Goal: Transaction & Acquisition: Purchase product/service

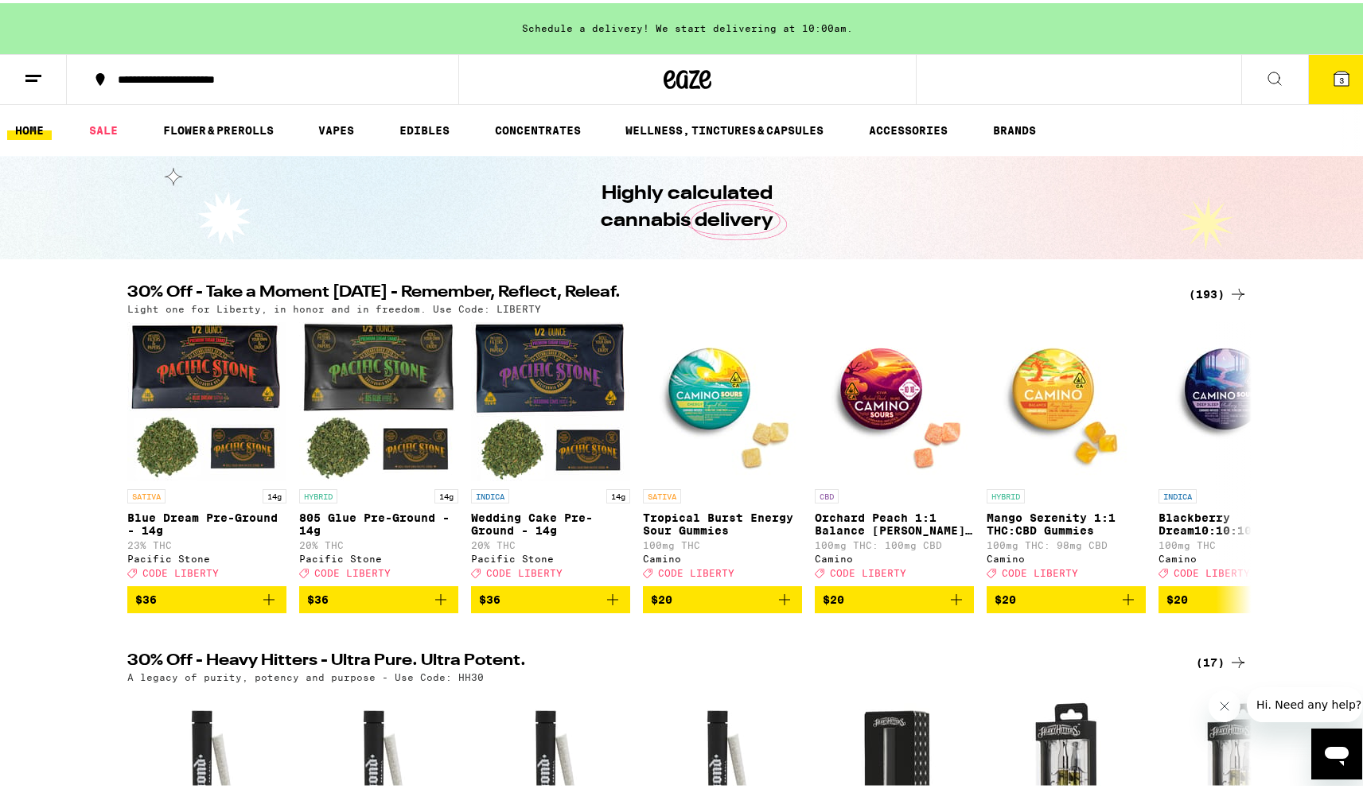
click at [1202, 288] on div "(193)" at bounding box center [1218, 291] width 59 height 19
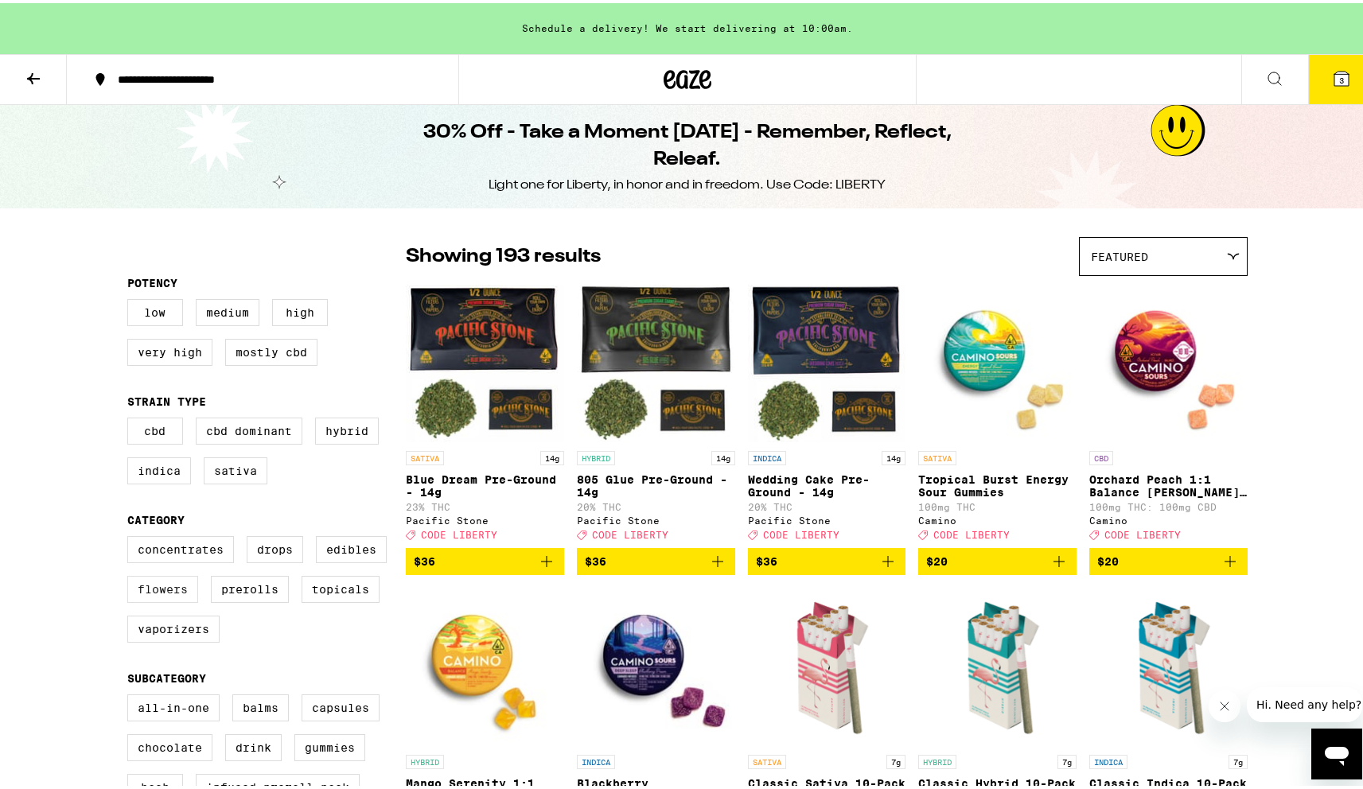
click at [178, 591] on label "Flowers" at bounding box center [162, 586] width 71 height 27
click at [131, 536] on input "Flowers" at bounding box center [131, 536] width 1 height 1
checkbox input "true"
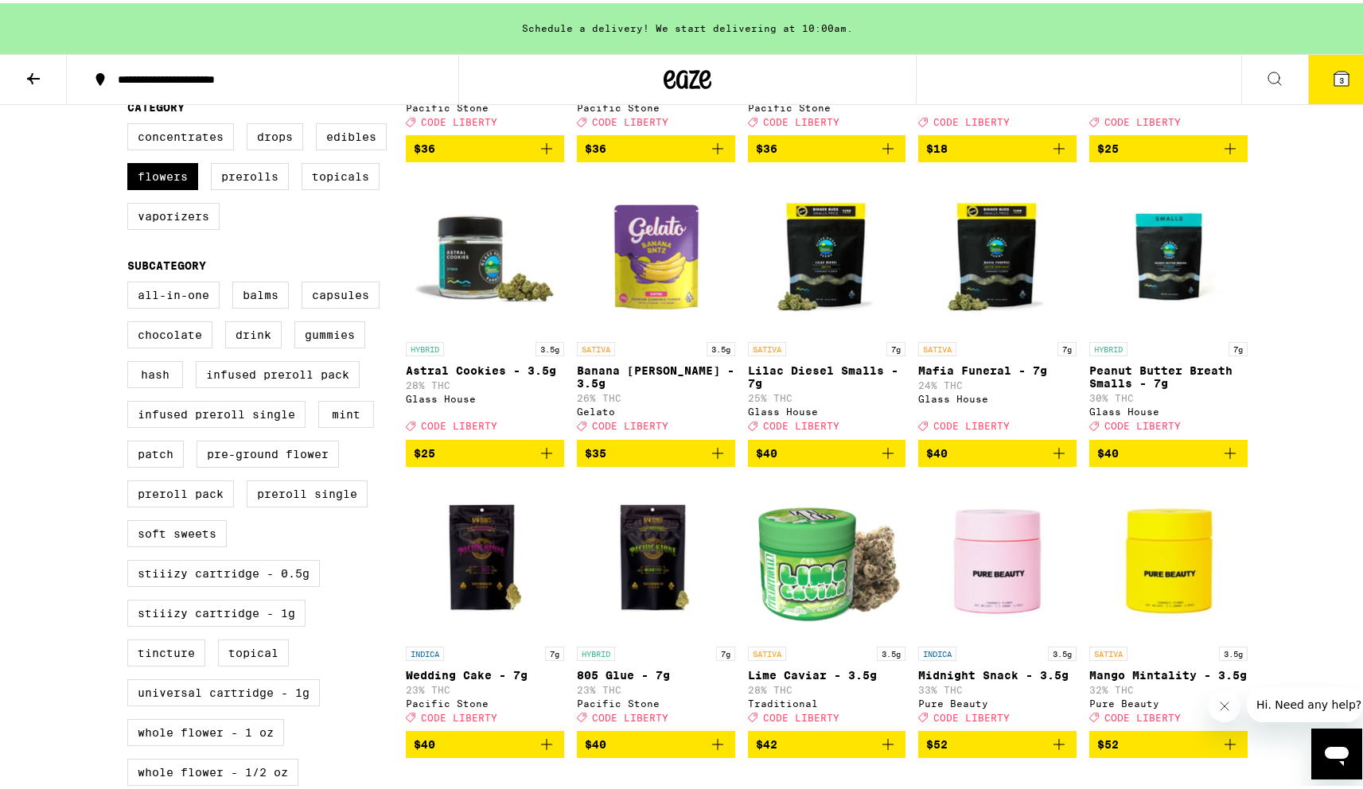
scroll to position [429, 0]
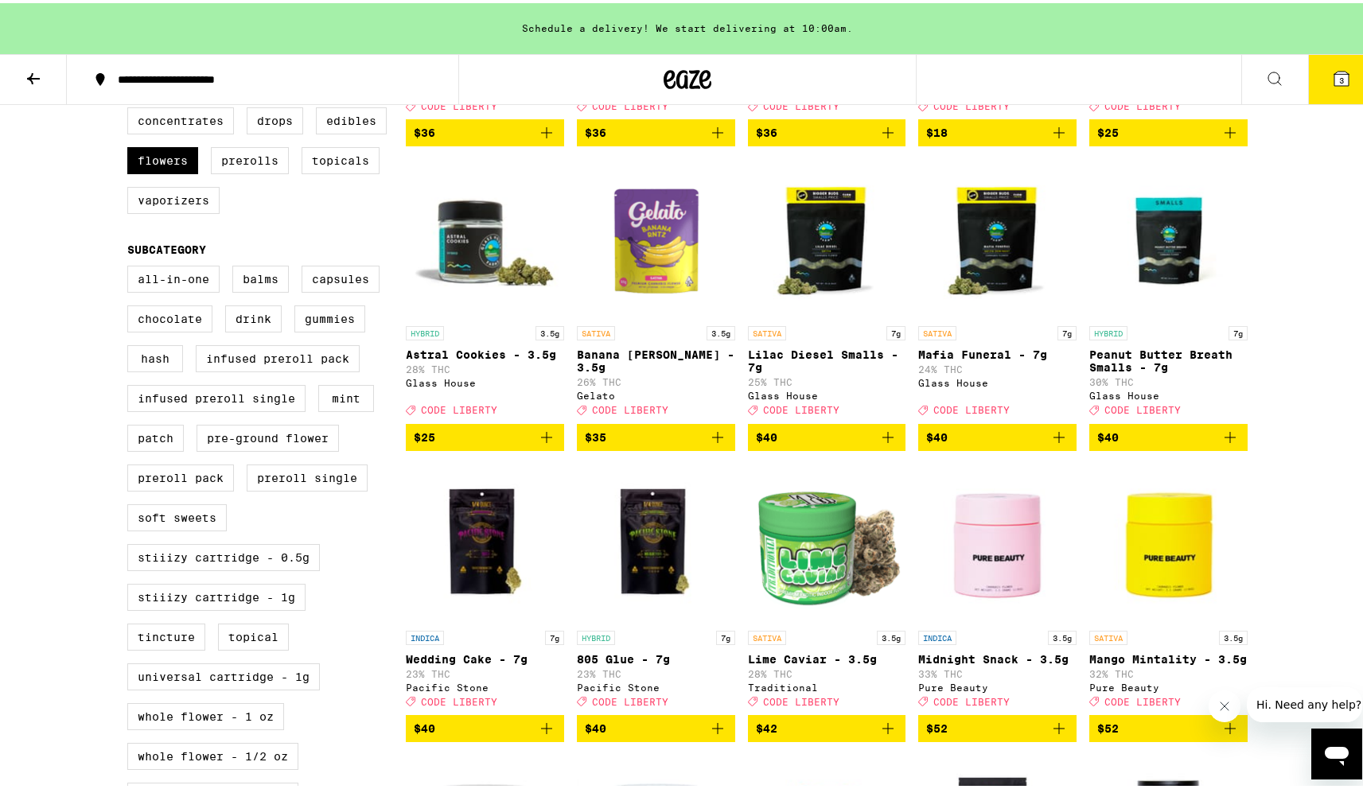
click at [540, 444] on icon "Add to bag" at bounding box center [546, 434] width 19 height 19
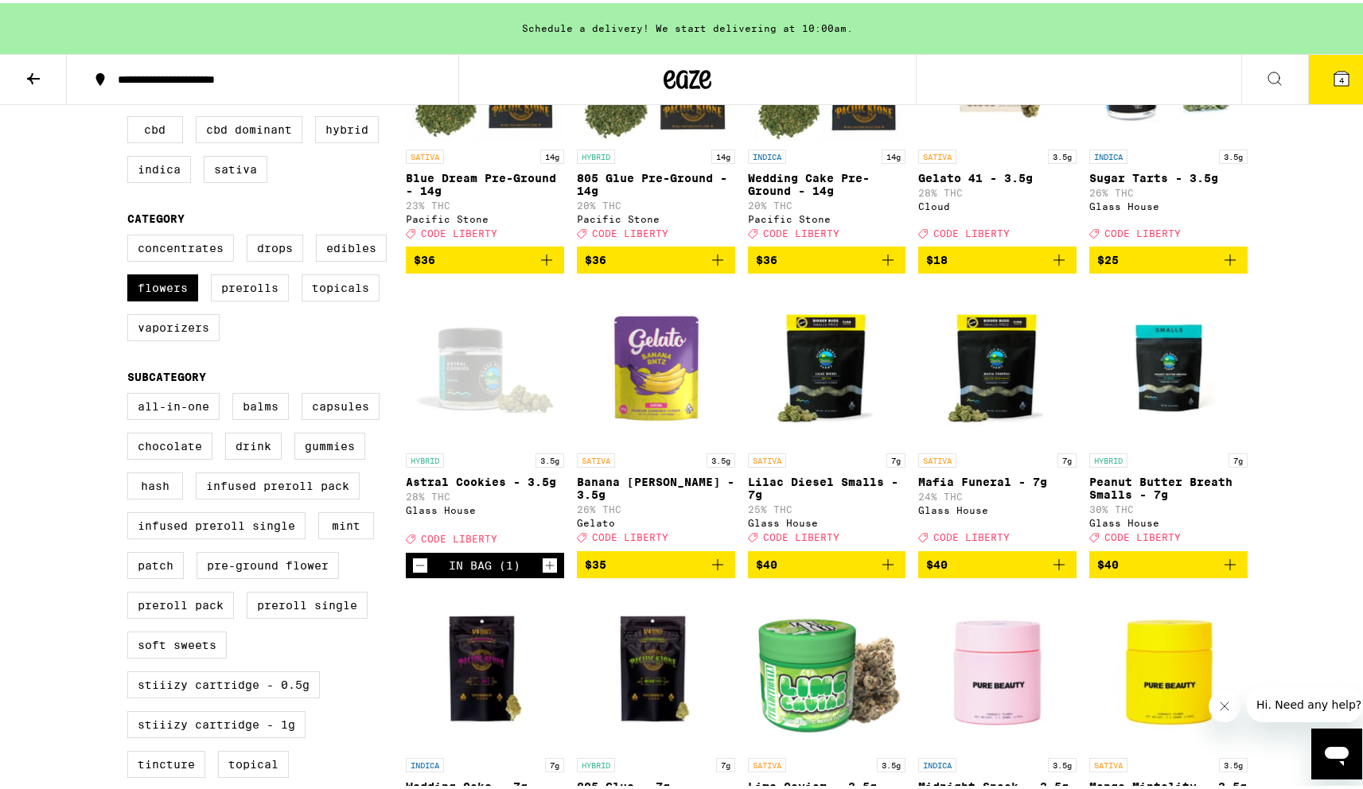
scroll to position [286, 0]
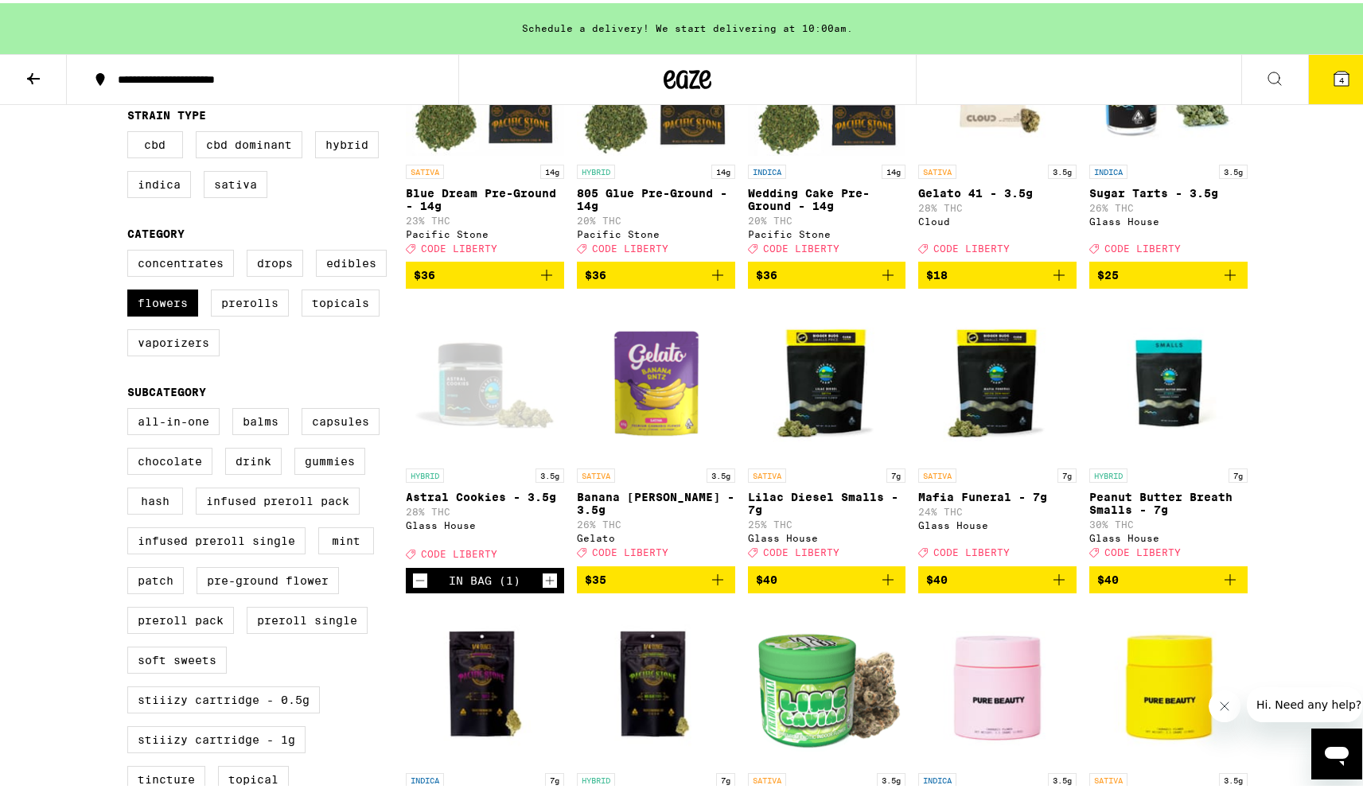
click at [413, 587] on icon "Decrement" at bounding box center [420, 577] width 14 height 19
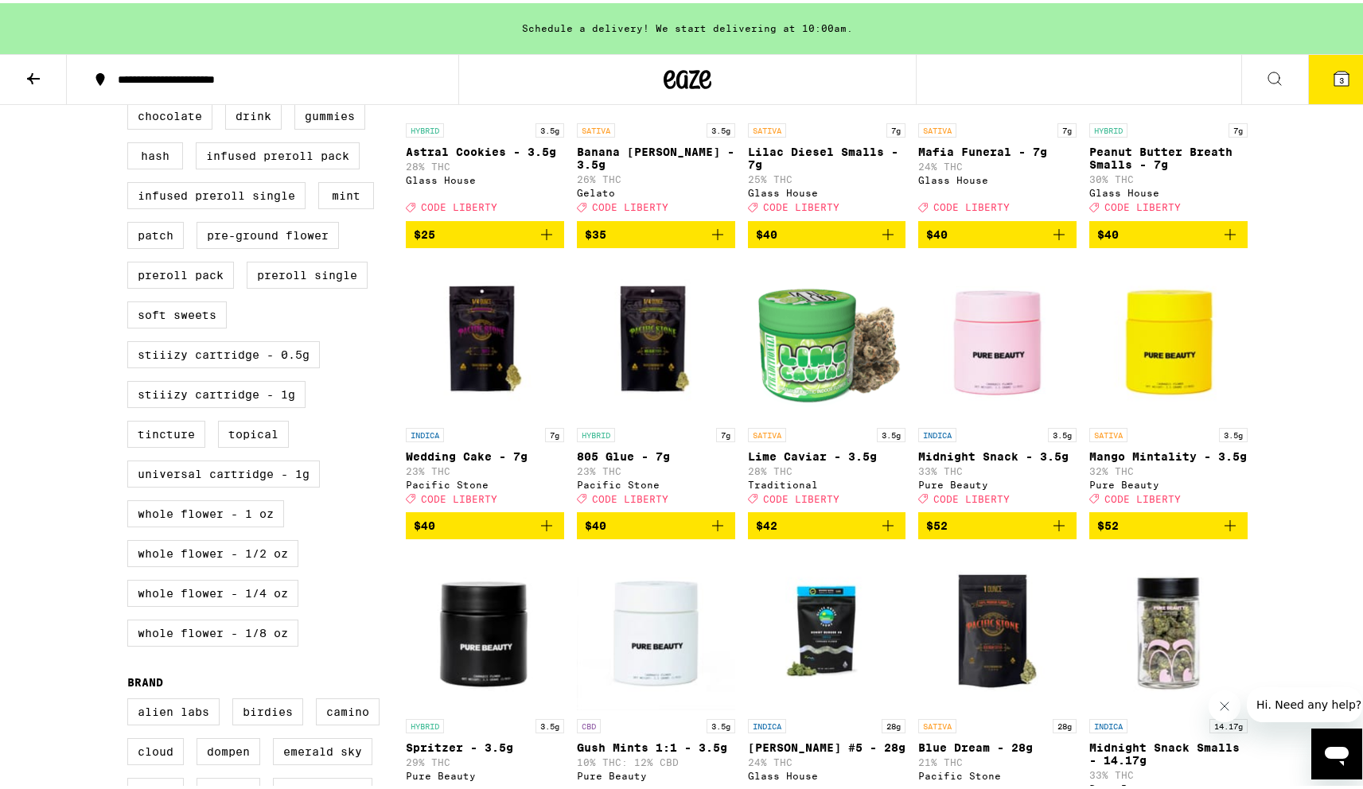
scroll to position [0, 0]
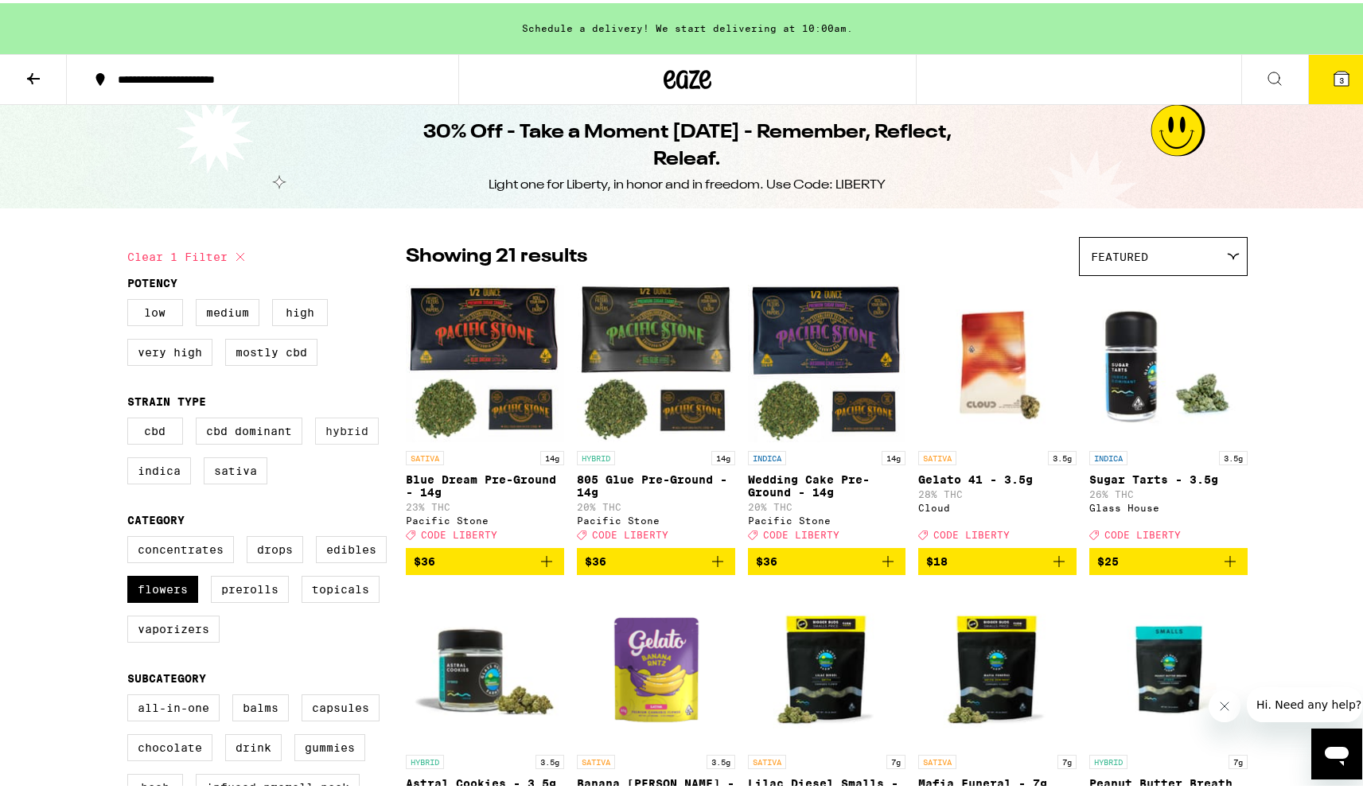
click at [337, 442] on label "Hybrid" at bounding box center [347, 428] width 64 height 27
click at [131, 418] on input "Hybrid" at bounding box center [131, 417] width 1 height 1
checkbox input "true"
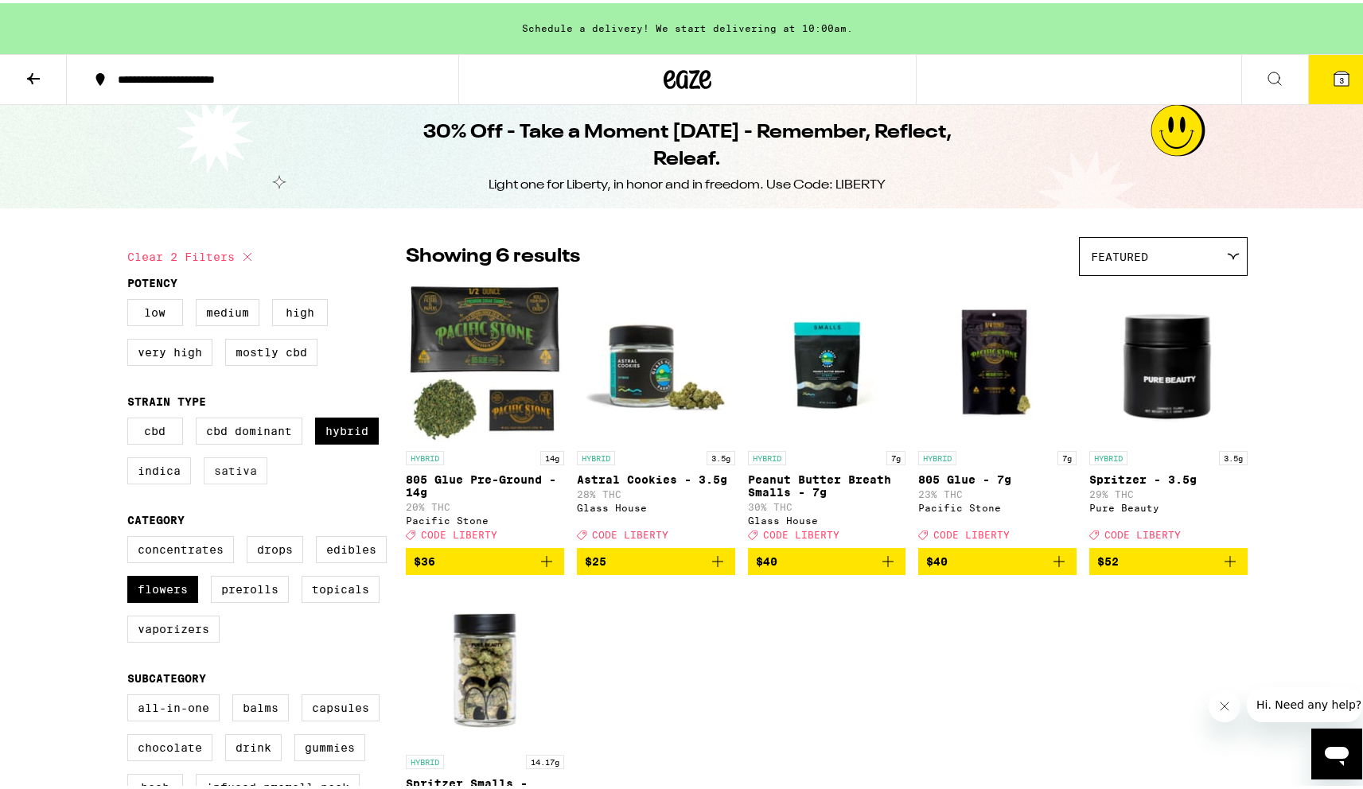
click at [228, 481] on label "Sativa" at bounding box center [236, 467] width 64 height 27
click at [131, 418] on input "Sativa" at bounding box center [131, 417] width 1 height 1
checkbox input "true"
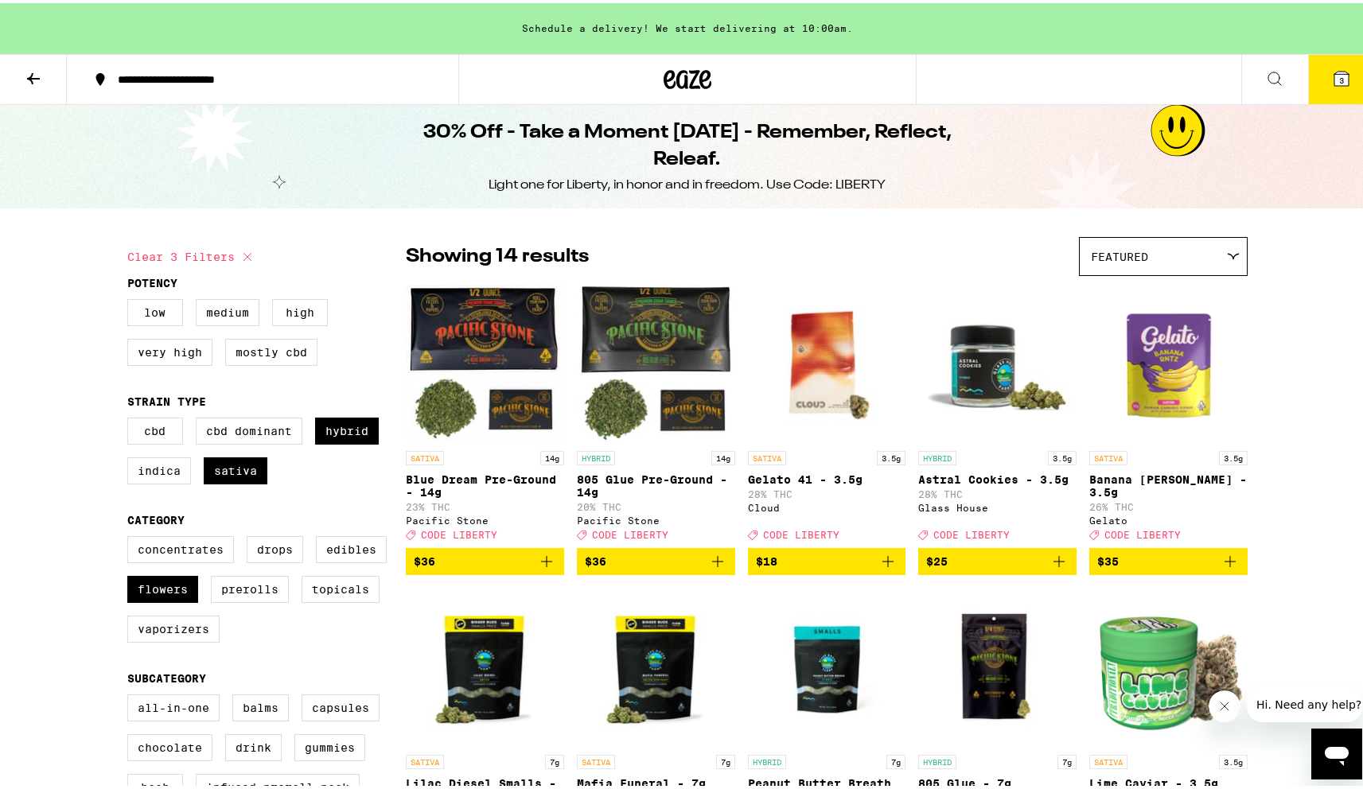
scroll to position [212, 0]
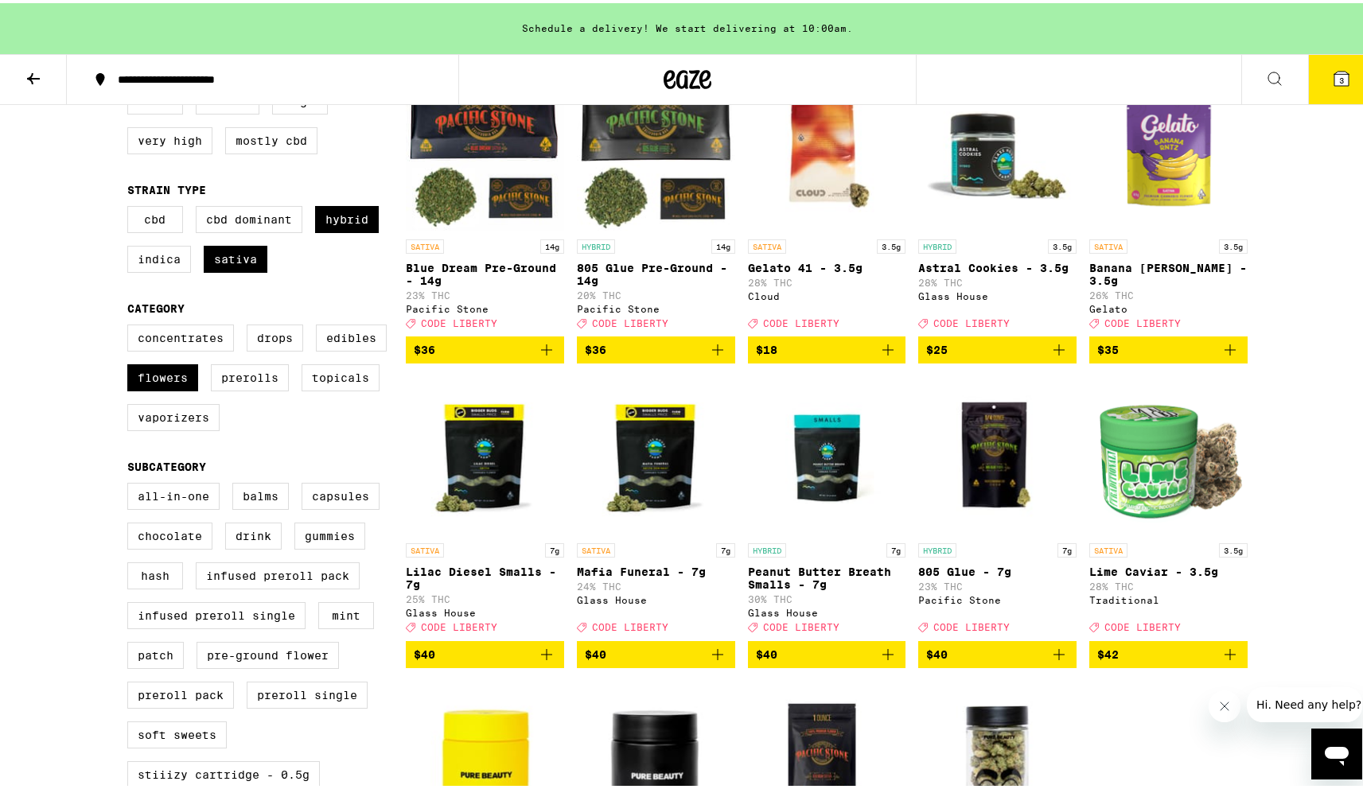
click at [879, 355] on icon "Add to bag" at bounding box center [888, 346] width 19 height 19
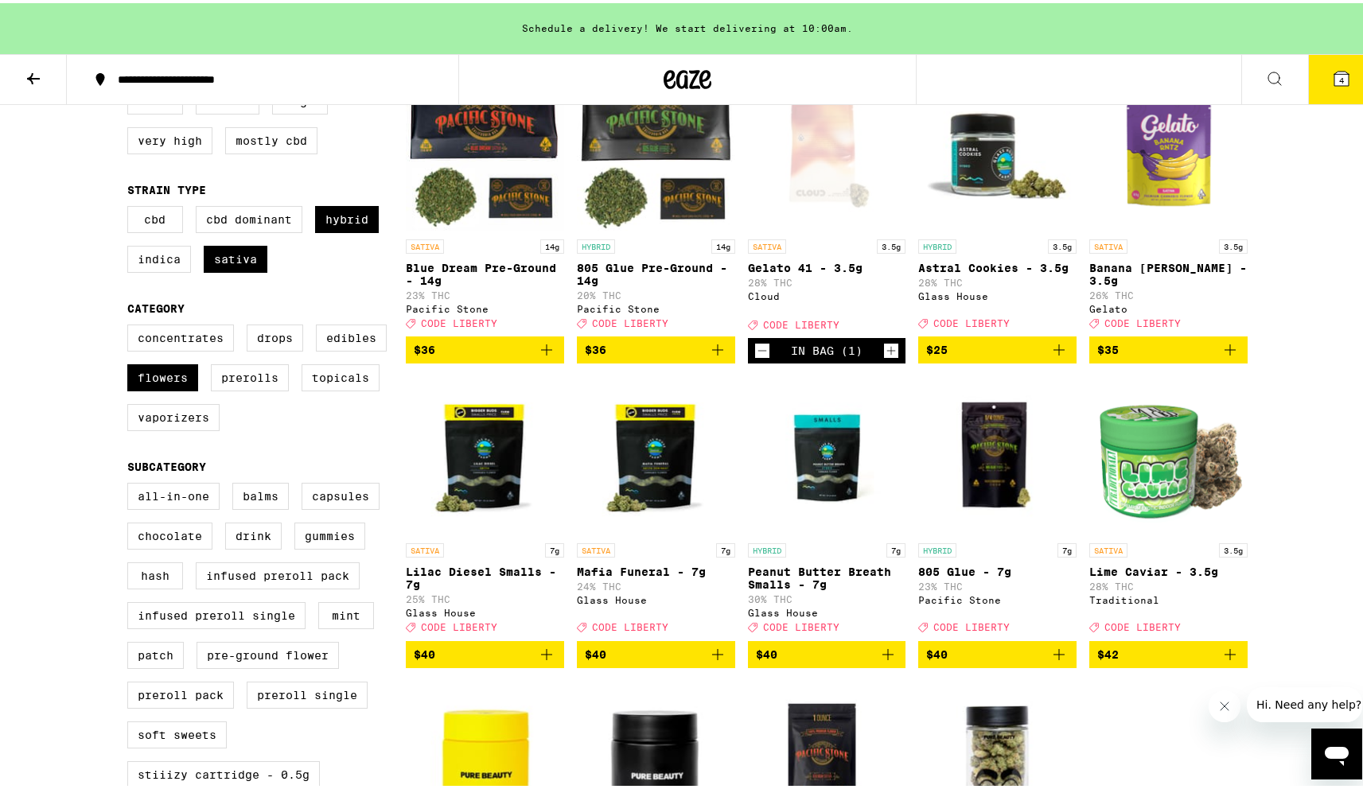
click at [884, 357] on icon "Increment" at bounding box center [891, 347] width 14 height 19
click at [1056, 356] on icon "Add to bag" at bounding box center [1059, 346] width 19 height 19
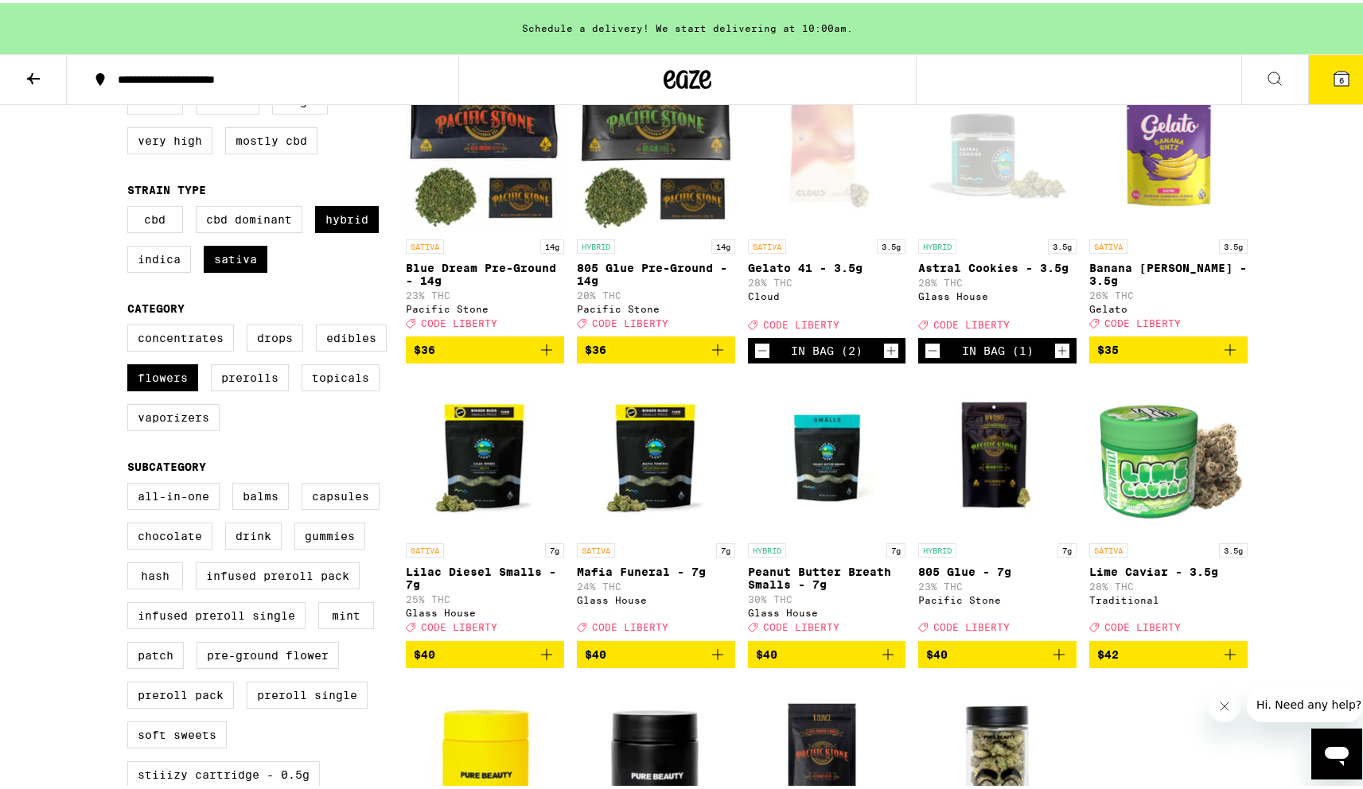
click at [1055, 356] on icon "Increment" at bounding box center [1062, 347] width 14 height 19
click at [1332, 66] on icon at bounding box center [1341, 75] width 19 height 19
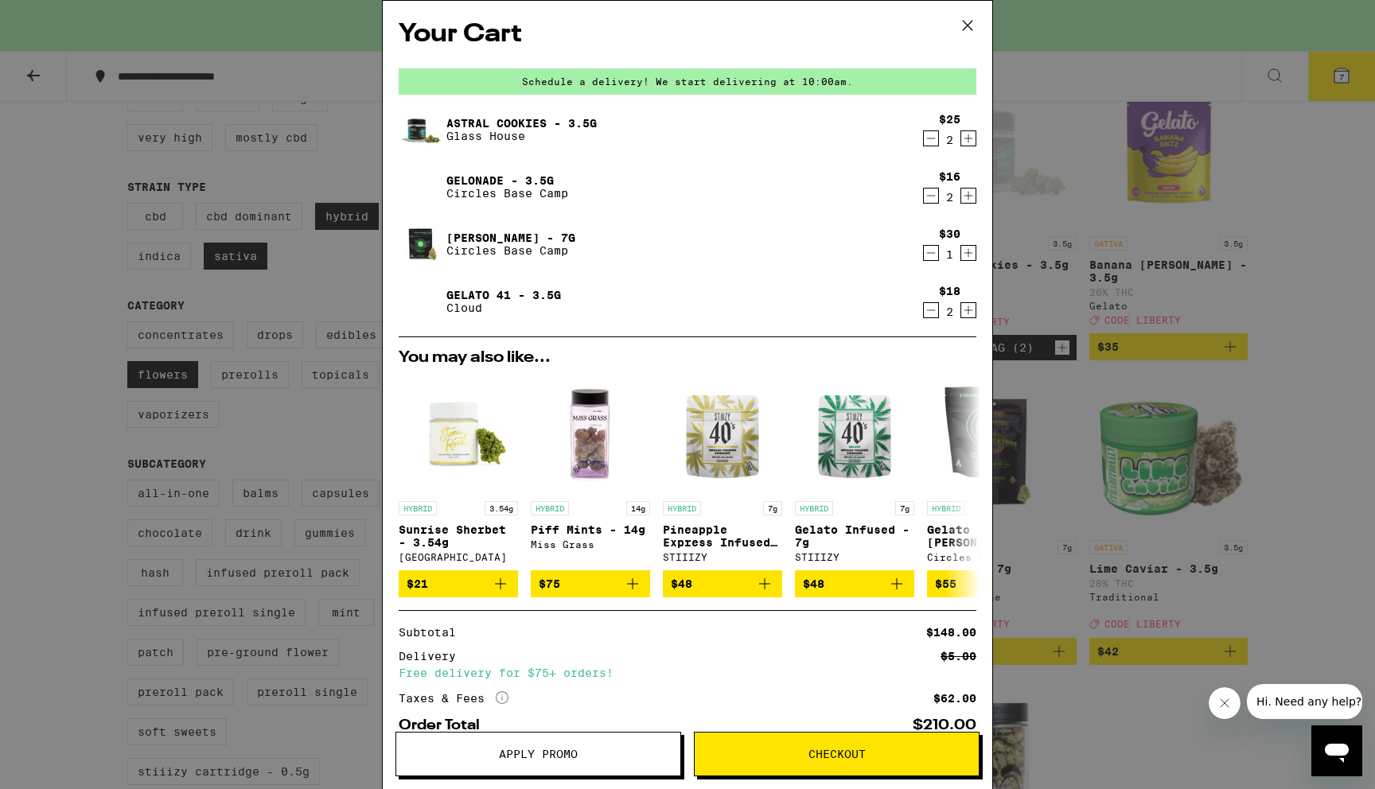
click at [924, 255] on icon "Decrement" at bounding box center [931, 252] width 14 height 19
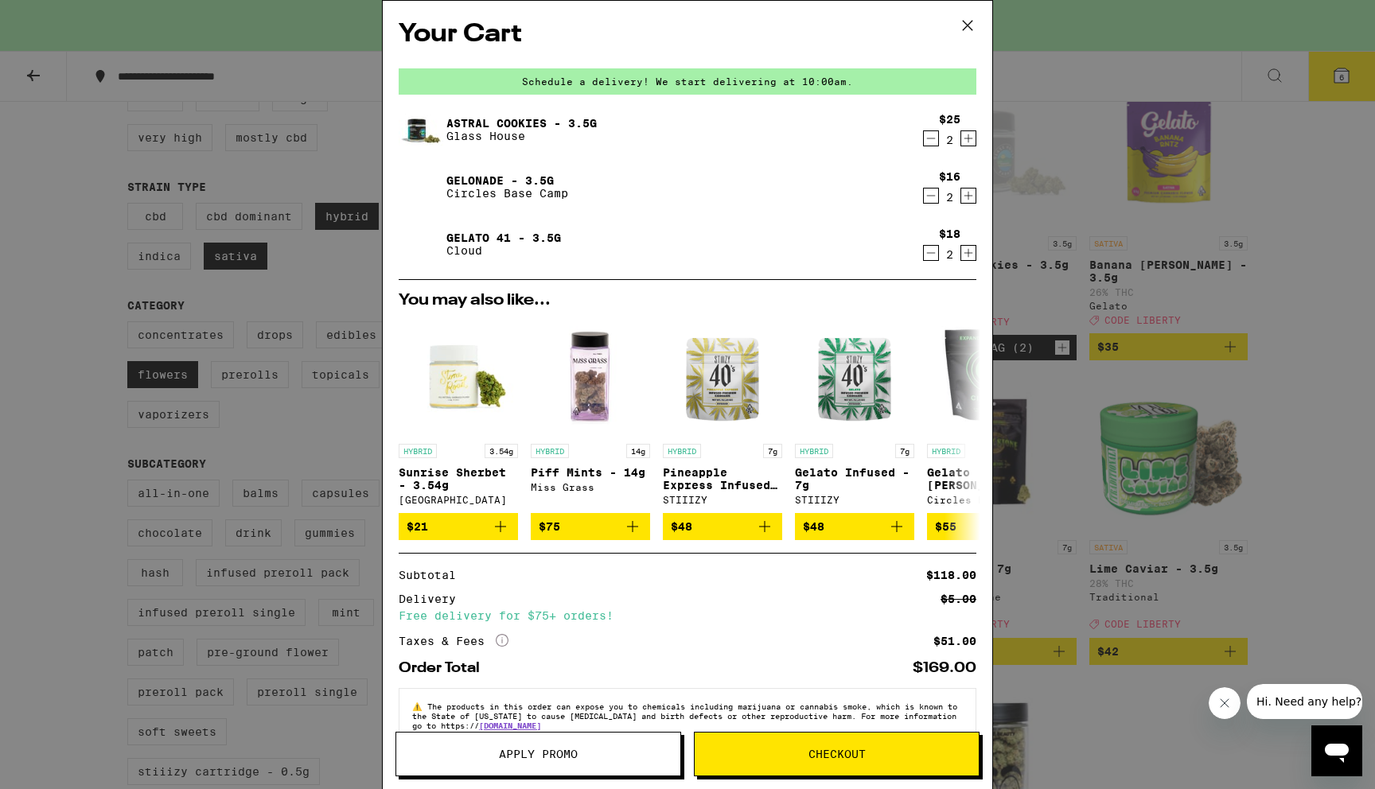
click at [924, 193] on icon "Decrement" at bounding box center [931, 195] width 14 height 19
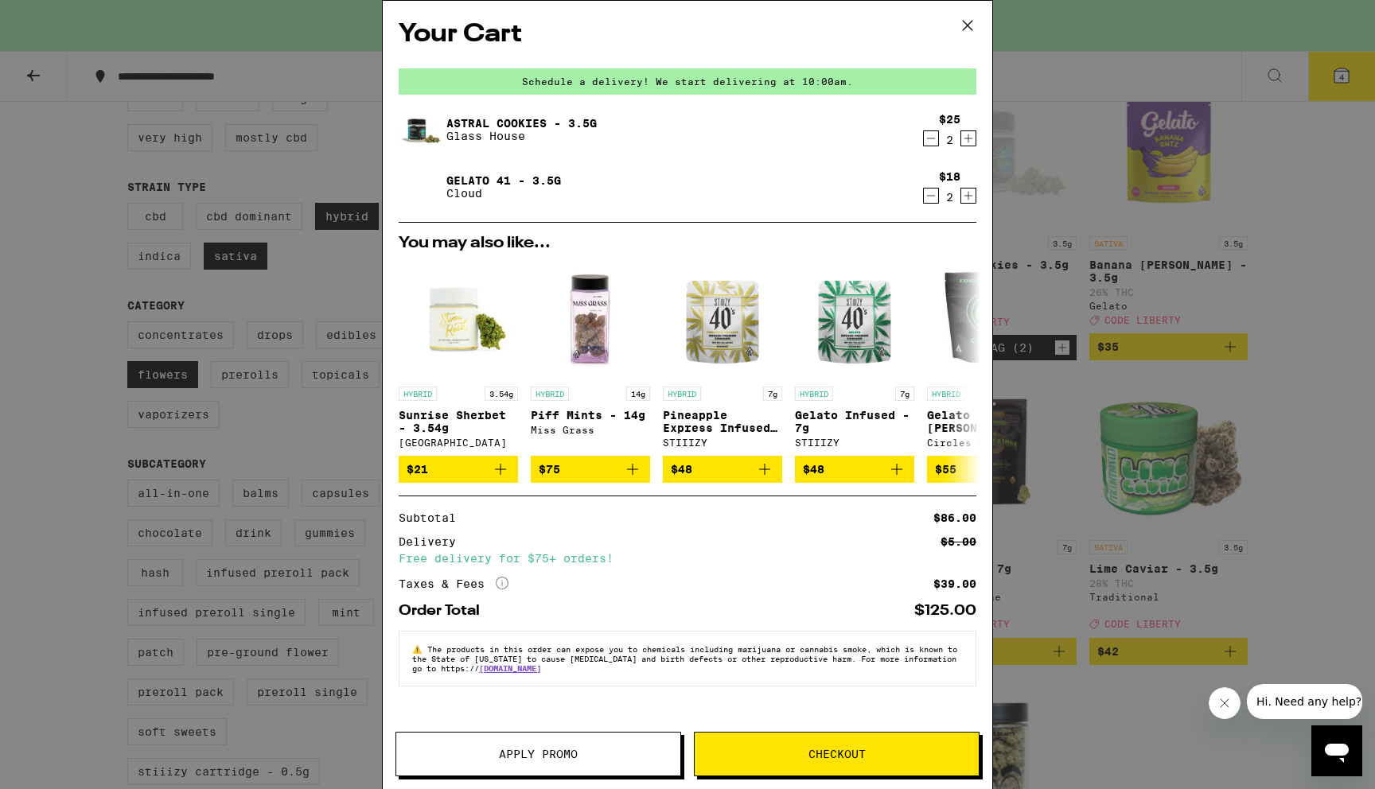
click at [606, 762] on button "Apply Promo" at bounding box center [538, 754] width 286 height 45
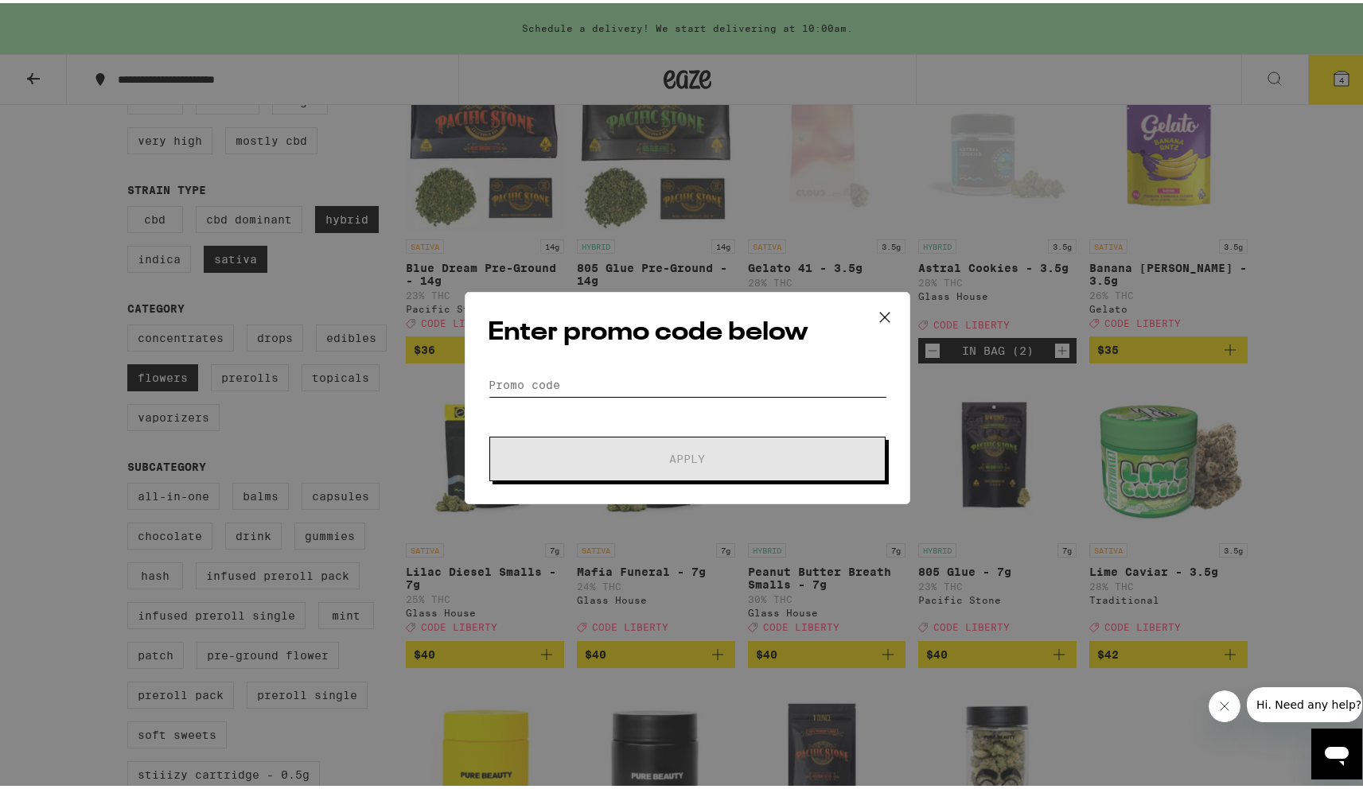
click at [593, 374] on input "Promo Code" at bounding box center [687, 382] width 399 height 24
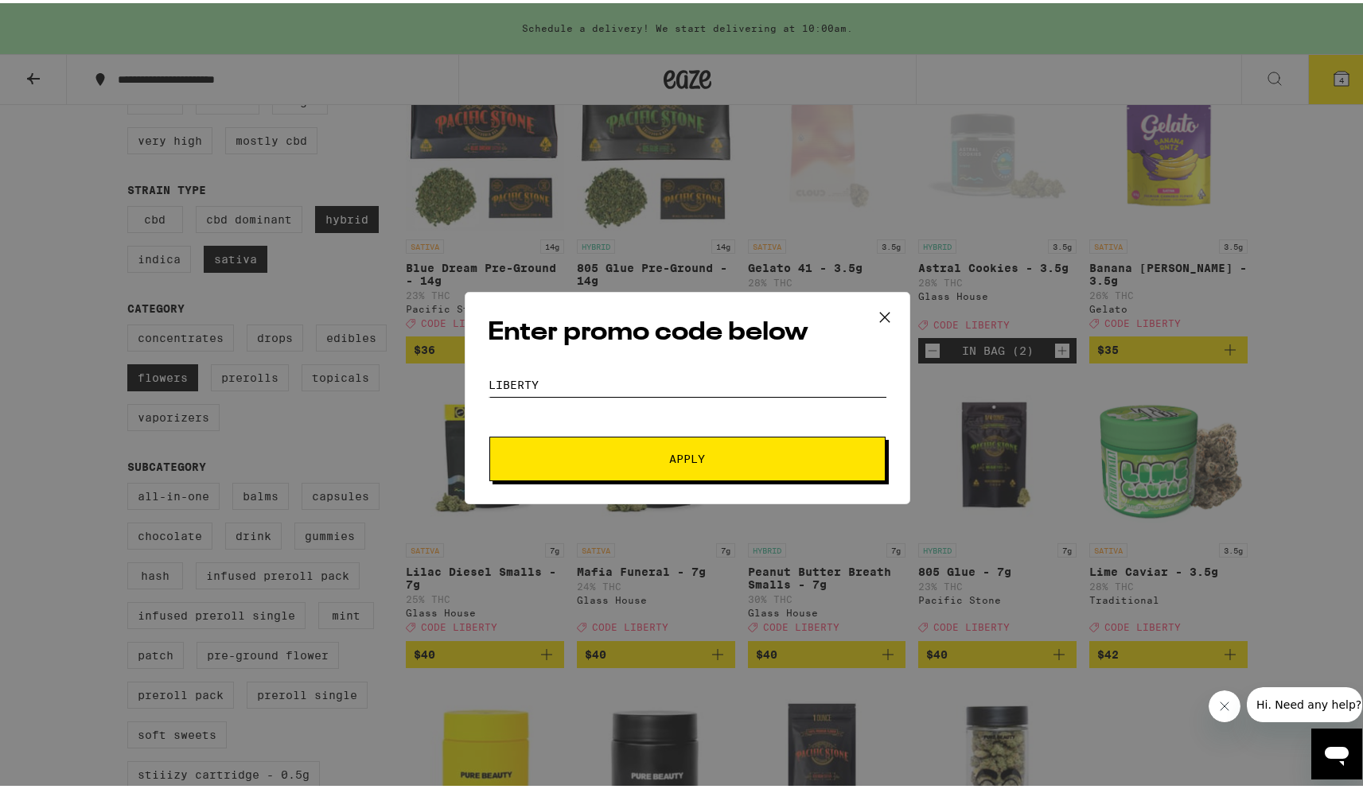
type input "liberty"
click at [489, 434] on button "Apply" at bounding box center [687, 456] width 396 height 45
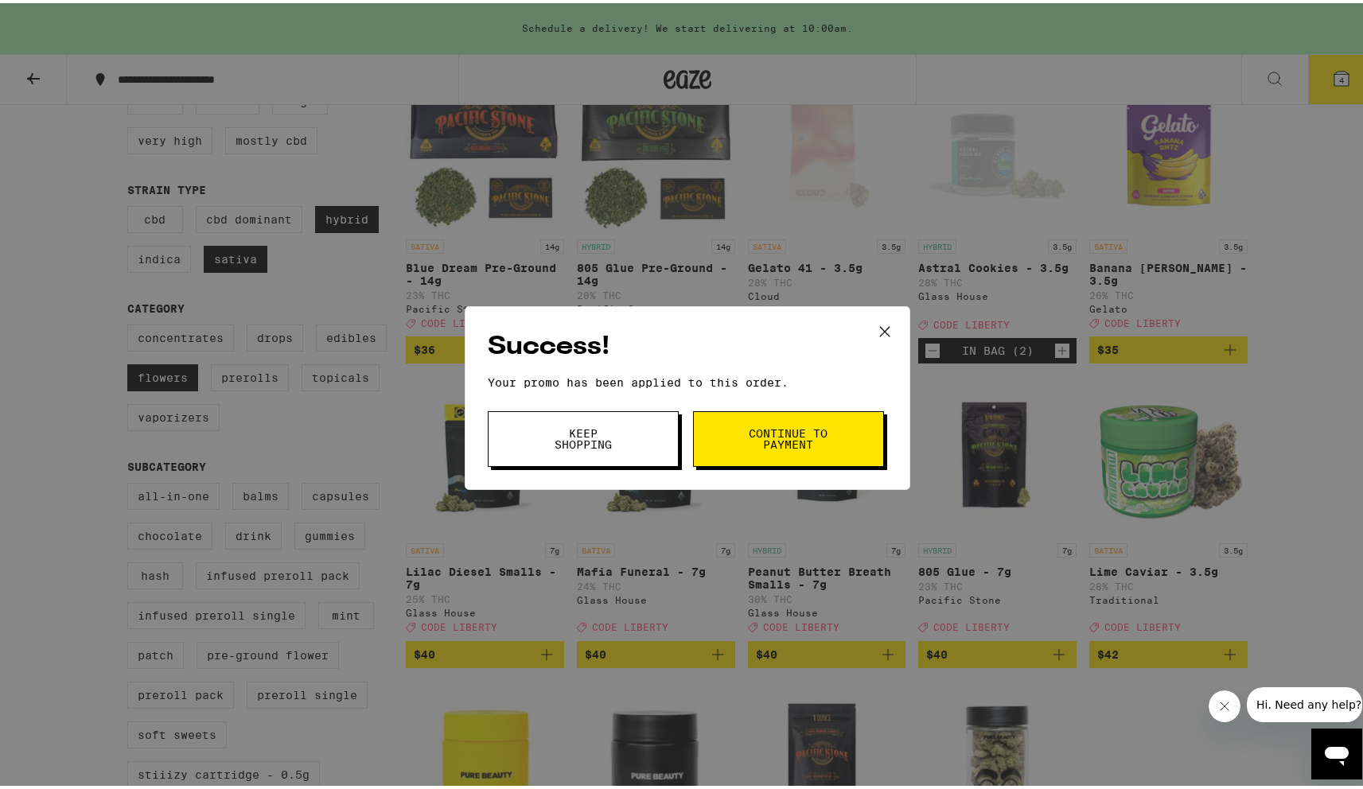
click at [877, 335] on icon at bounding box center [885, 329] width 24 height 24
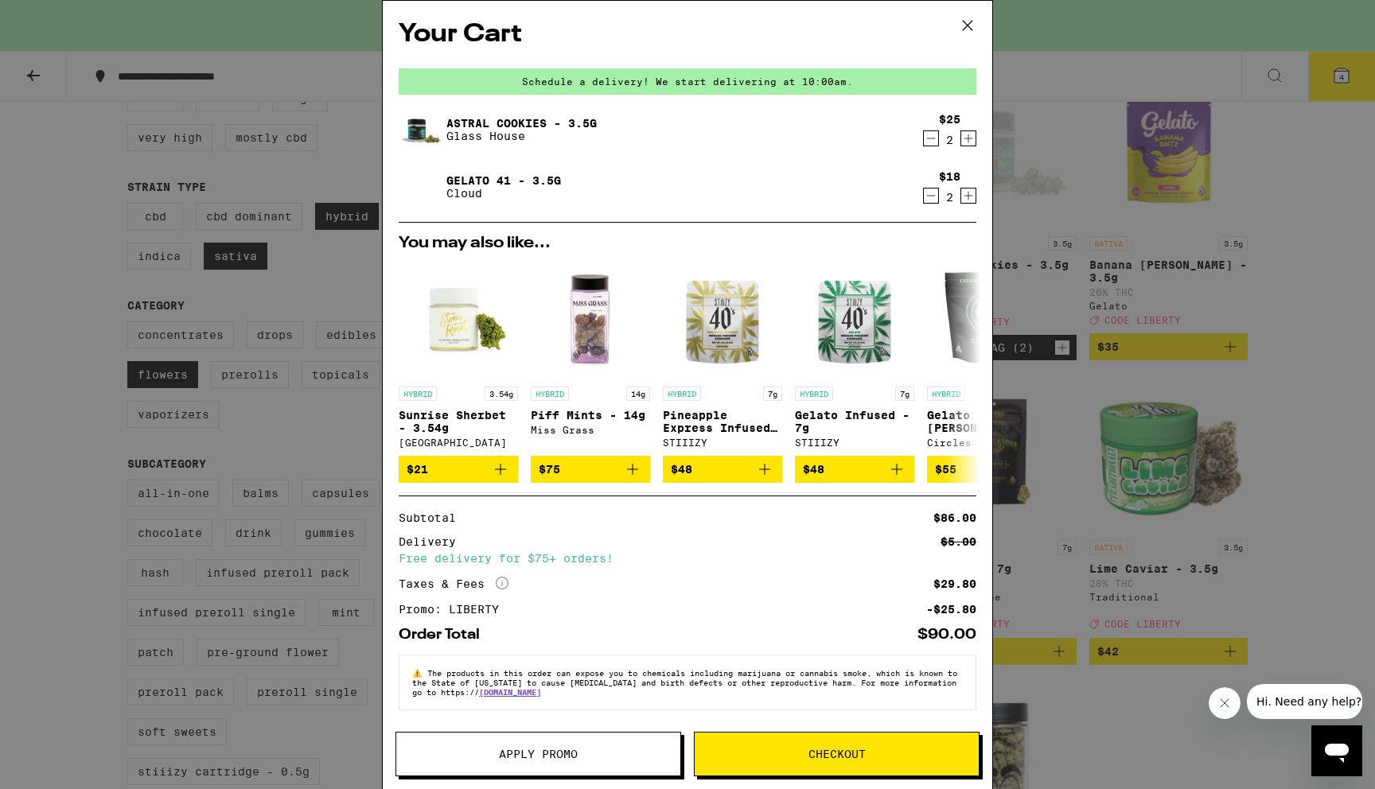
click at [924, 200] on icon "Decrement" at bounding box center [931, 195] width 14 height 19
click at [961, 193] on icon "Increment" at bounding box center [968, 195] width 14 height 19
click at [967, 25] on icon at bounding box center [968, 26] width 10 height 10
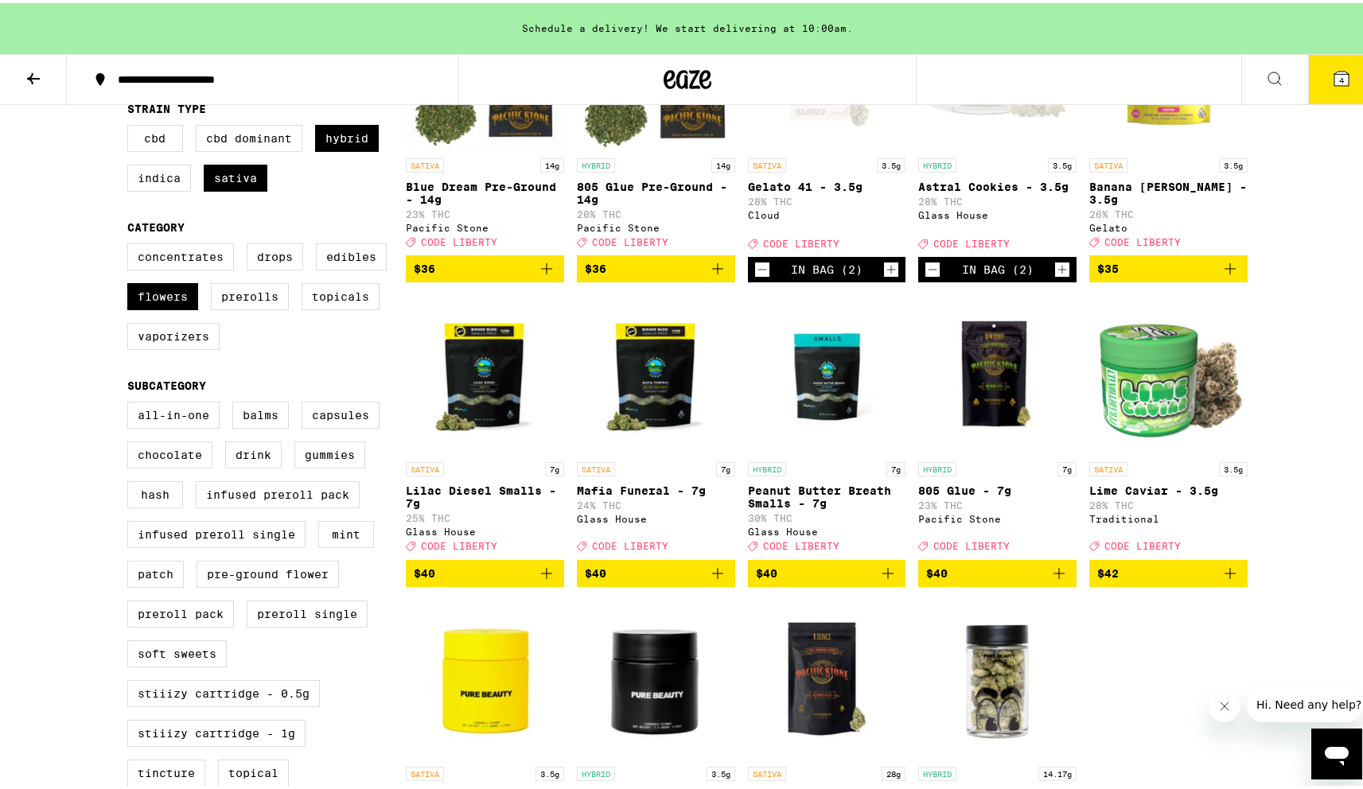
scroll to position [99, 0]
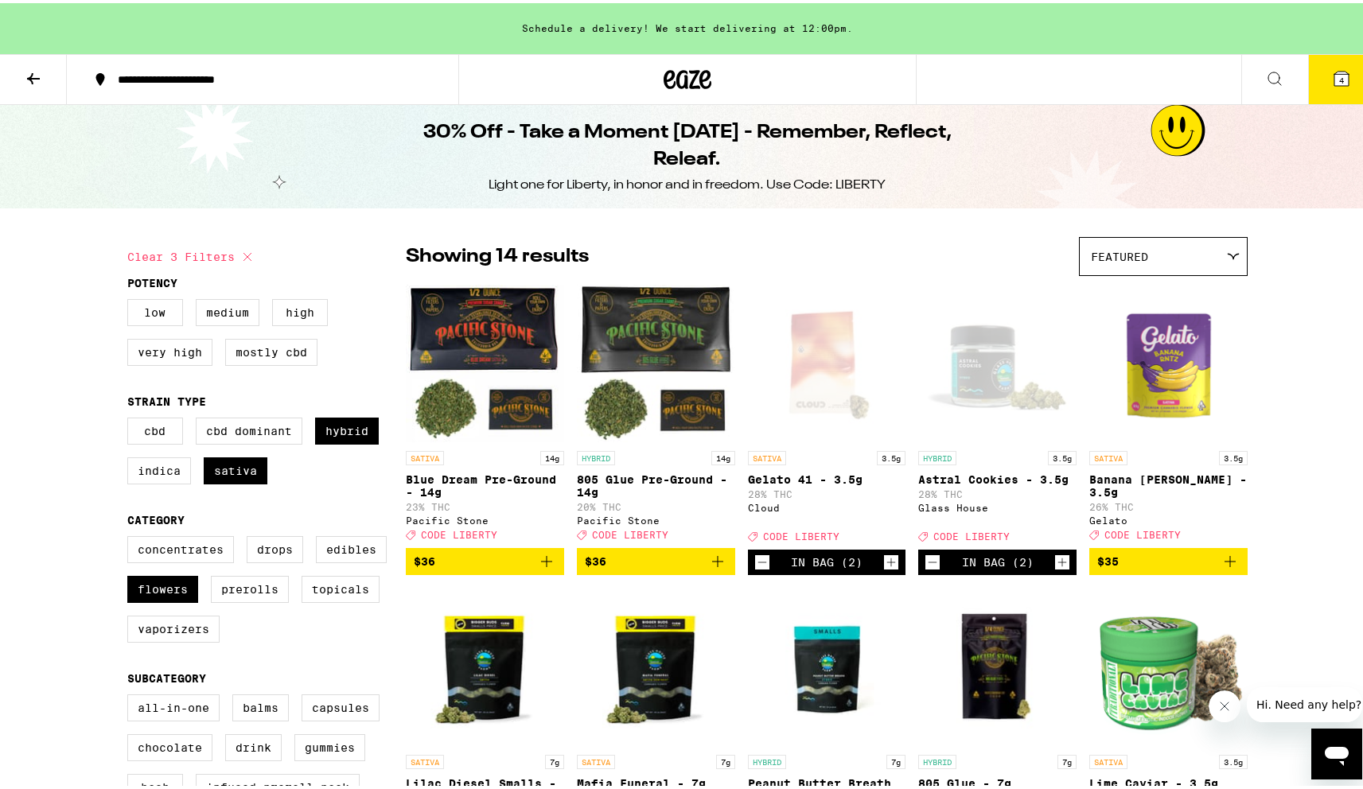
click at [30, 73] on icon at bounding box center [33, 75] width 13 height 11
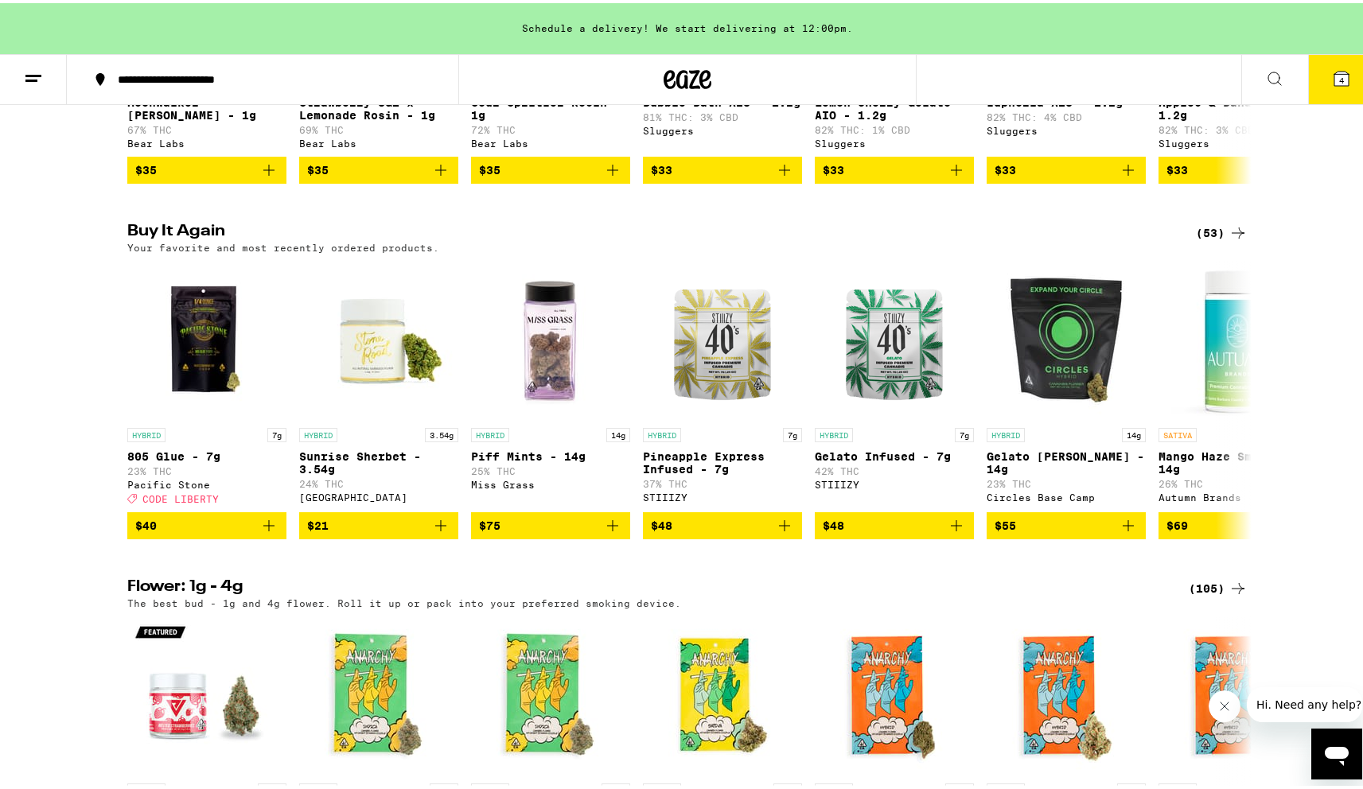
scroll to position [1948, 0]
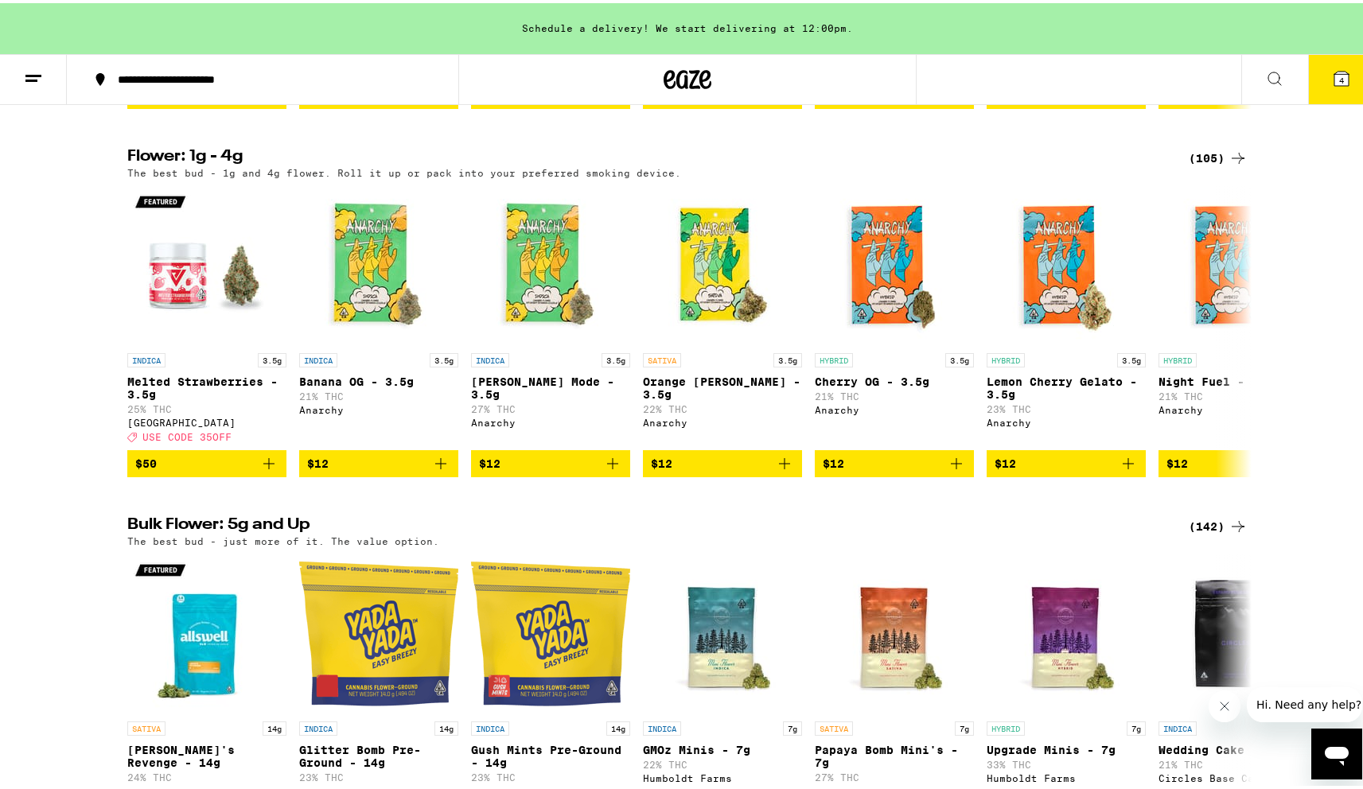
click at [1197, 165] on div "(105)" at bounding box center [1218, 155] width 59 height 19
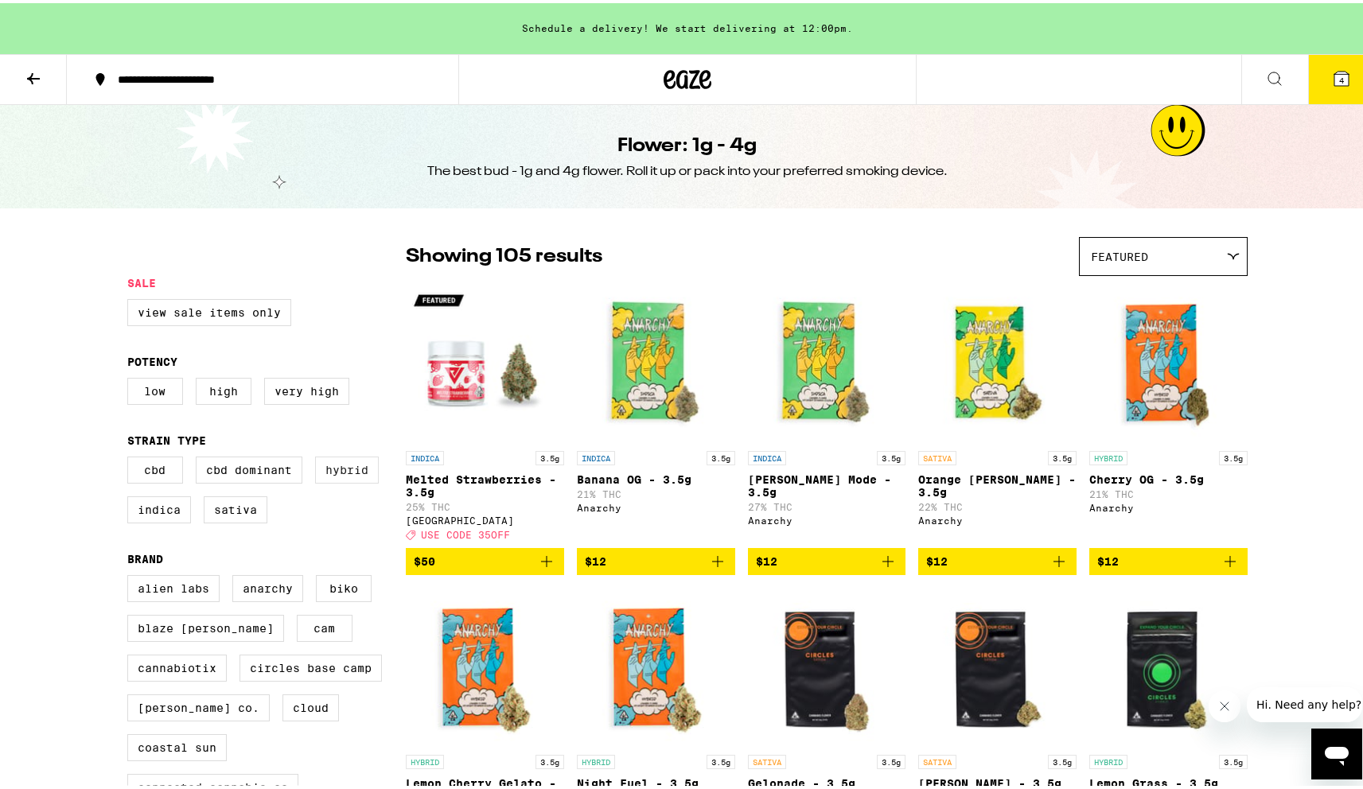
click at [349, 481] on label "Hybrid" at bounding box center [347, 467] width 64 height 27
click at [131, 457] on input "Hybrid" at bounding box center [131, 456] width 1 height 1
checkbox input "true"
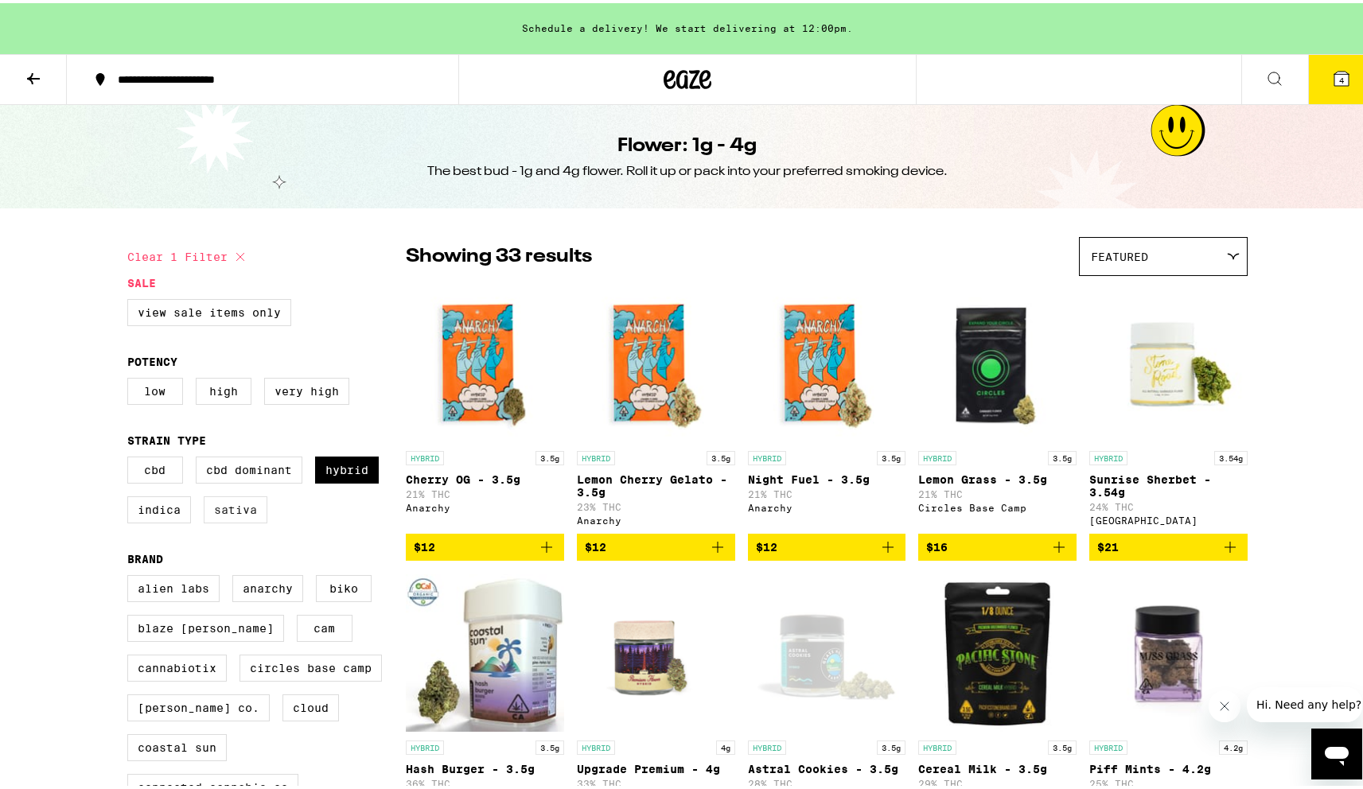
click at [229, 520] on label "Sativa" at bounding box center [236, 506] width 64 height 27
click at [131, 457] on input "Sativa" at bounding box center [131, 456] width 1 height 1
checkbox input "true"
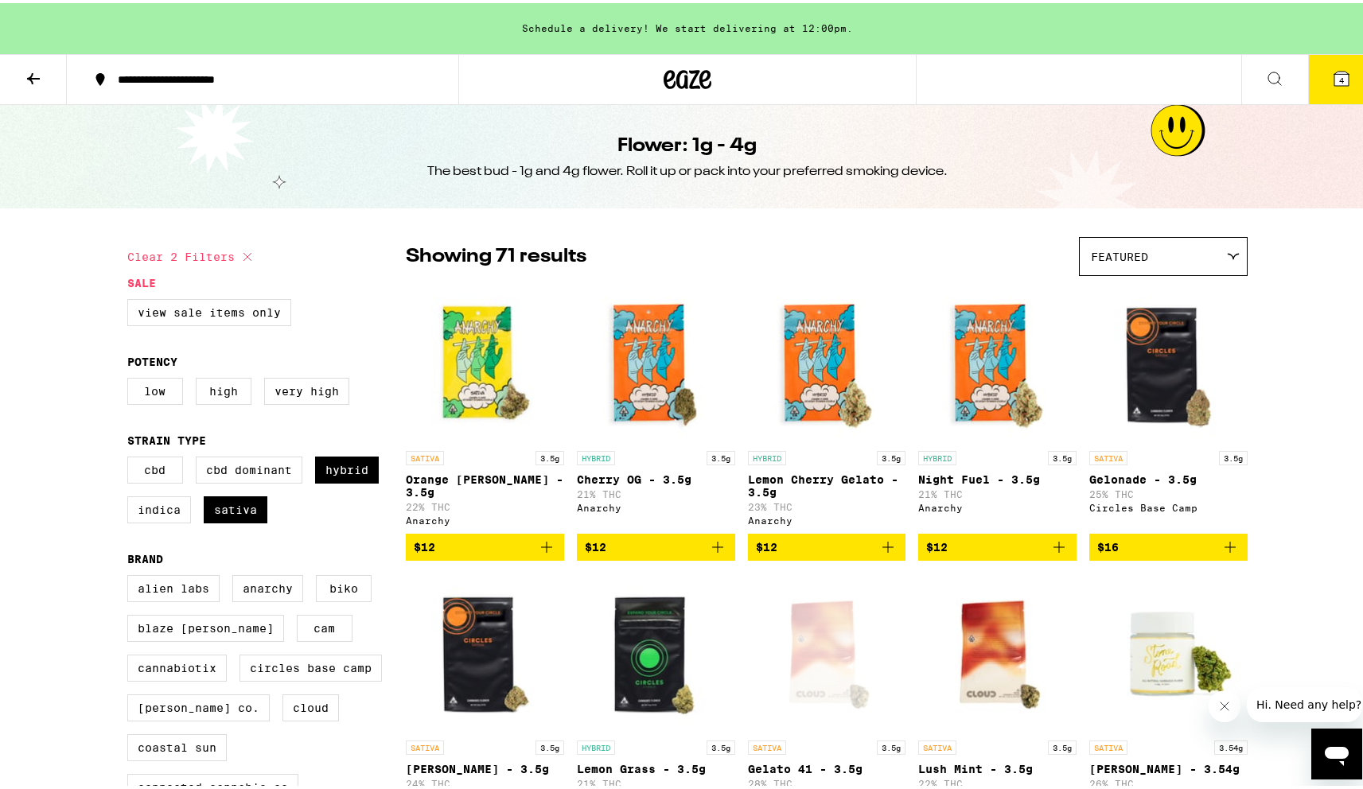
click at [29, 74] on icon at bounding box center [33, 75] width 13 height 11
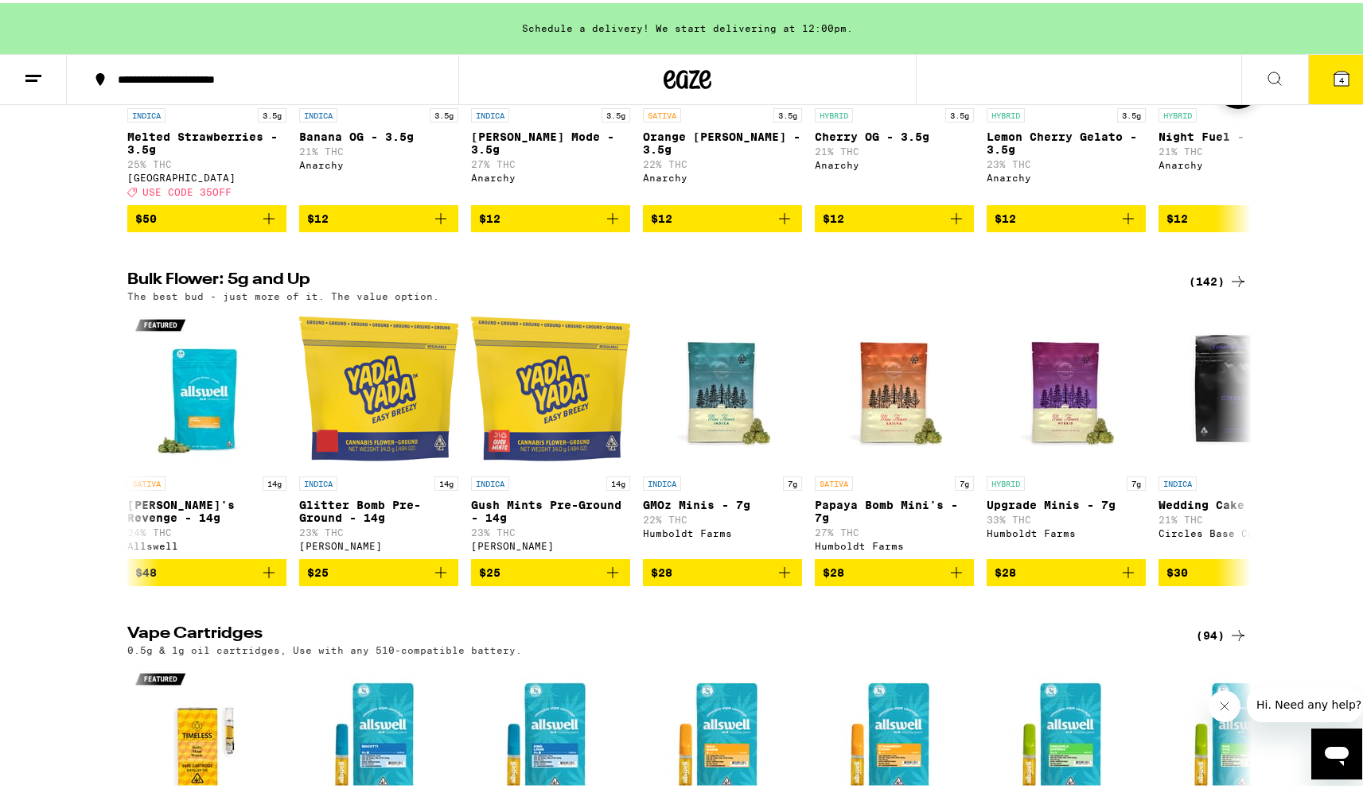
scroll to position [2345, 0]
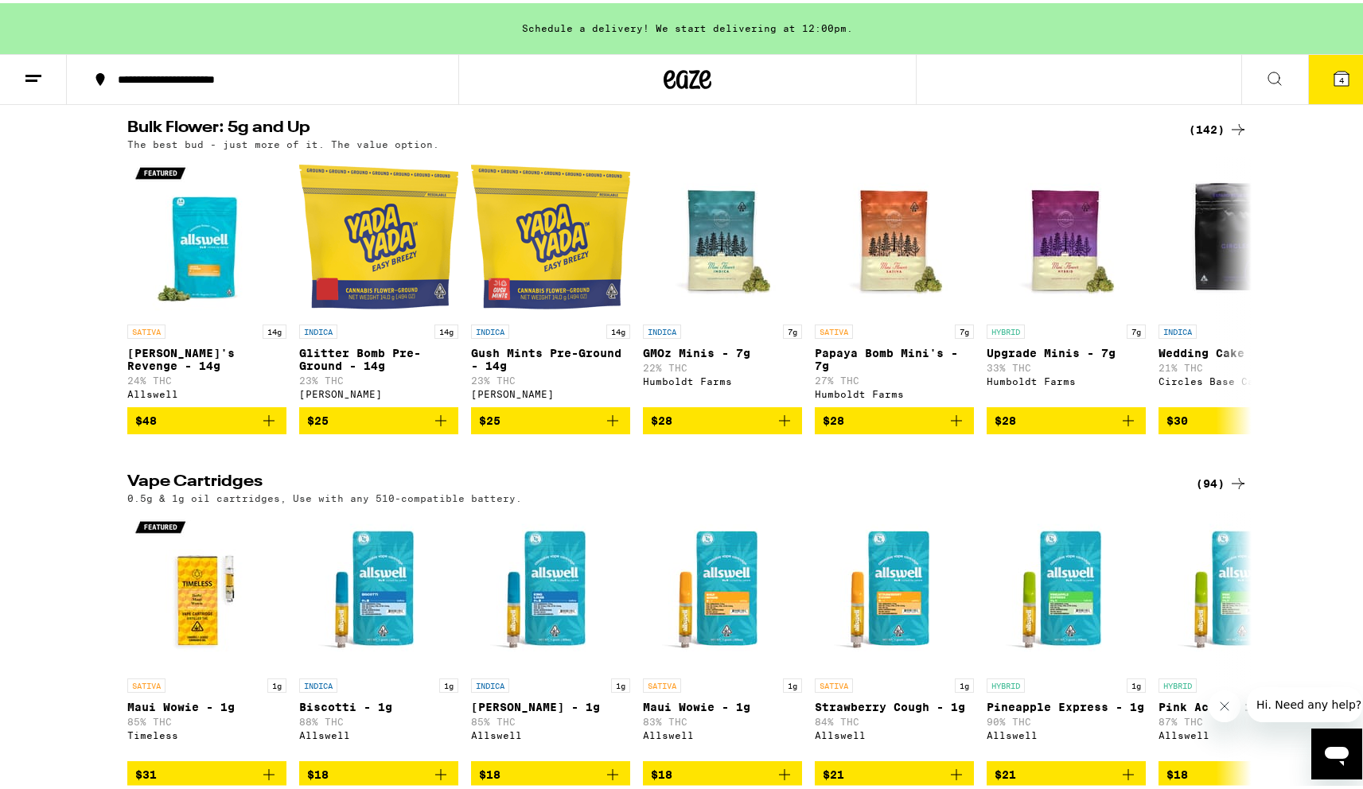
click at [1220, 136] on div "(142)" at bounding box center [1218, 126] width 59 height 19
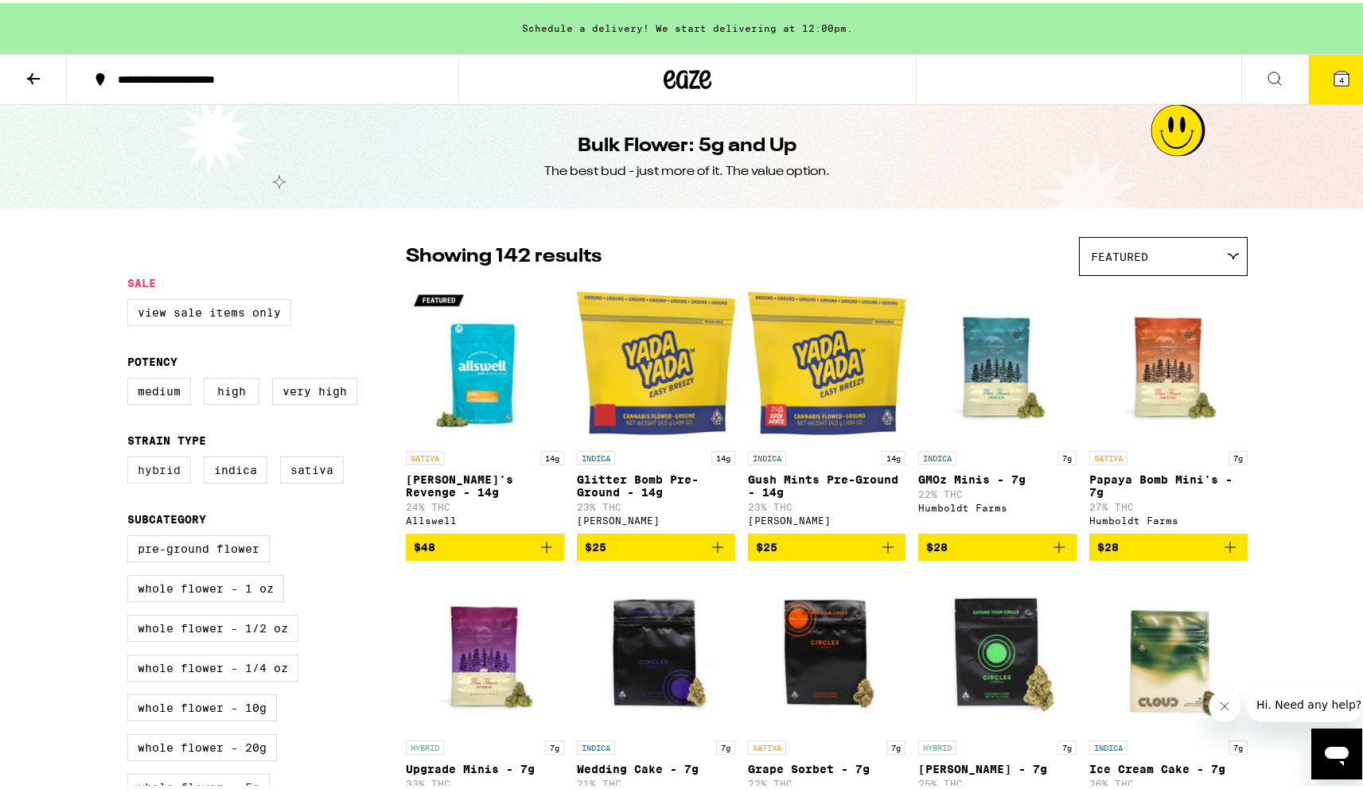
click at [162, 480] on label "Hybrid" at bounding box center [159, 467] width 64 height 27
click at [131, 457] on input "Hybrid" at bounding box center [131, 456] width 1 height 1
checkbox input "true"
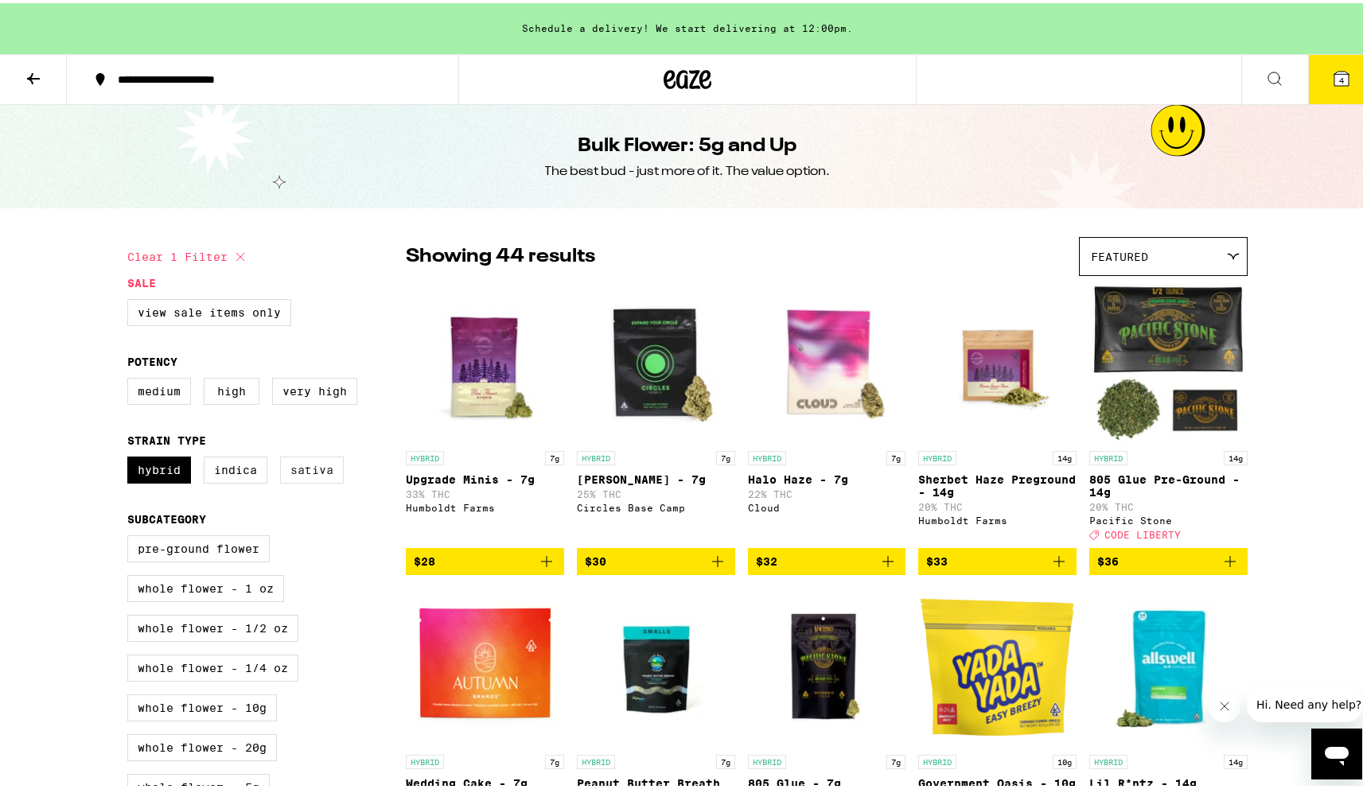
click at [334, 477] on label "Sativa" at bounding box center [312, 467] width 64 height 27
click at [131, 457] on input "Sativa" at bounding box center [131, 456] width 1 height 1
checkbox input "true"
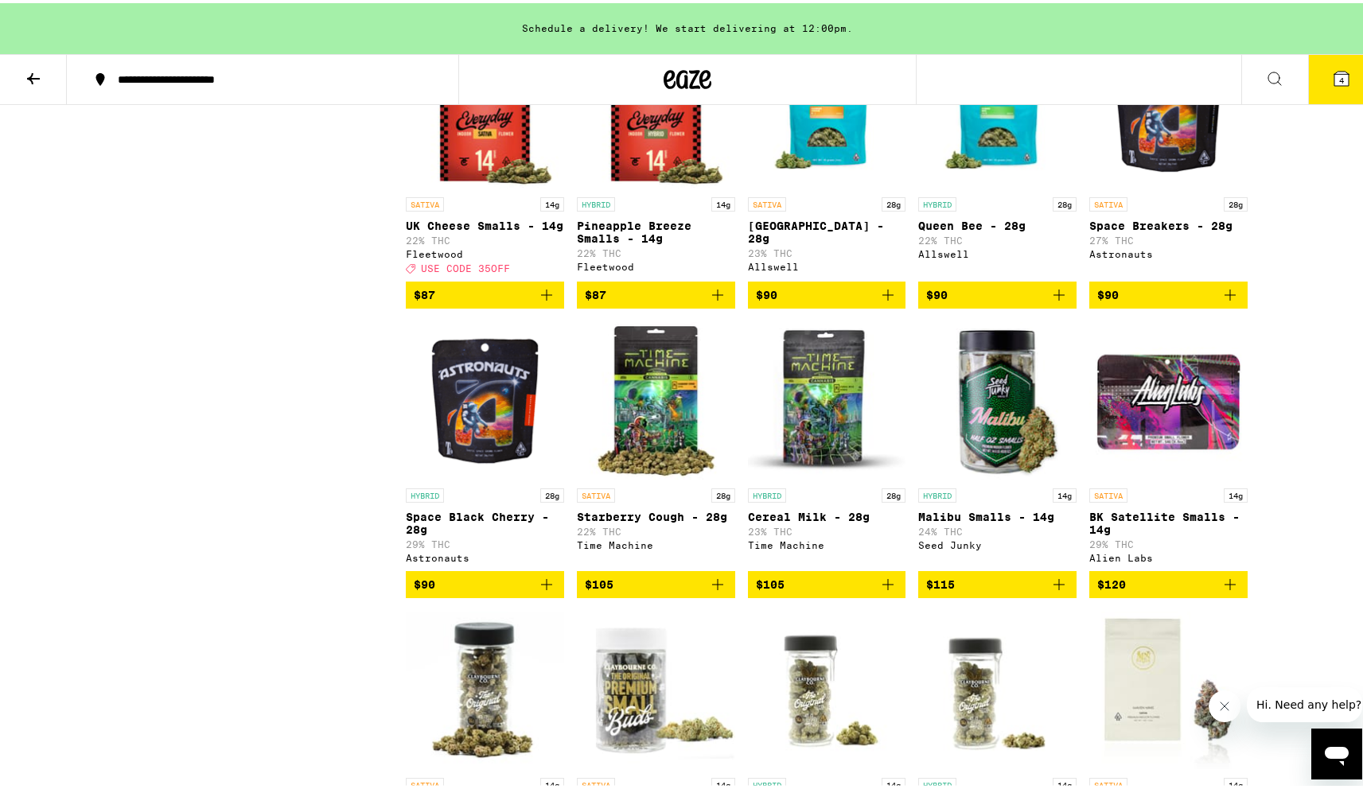
scroll to position [4324, 0]
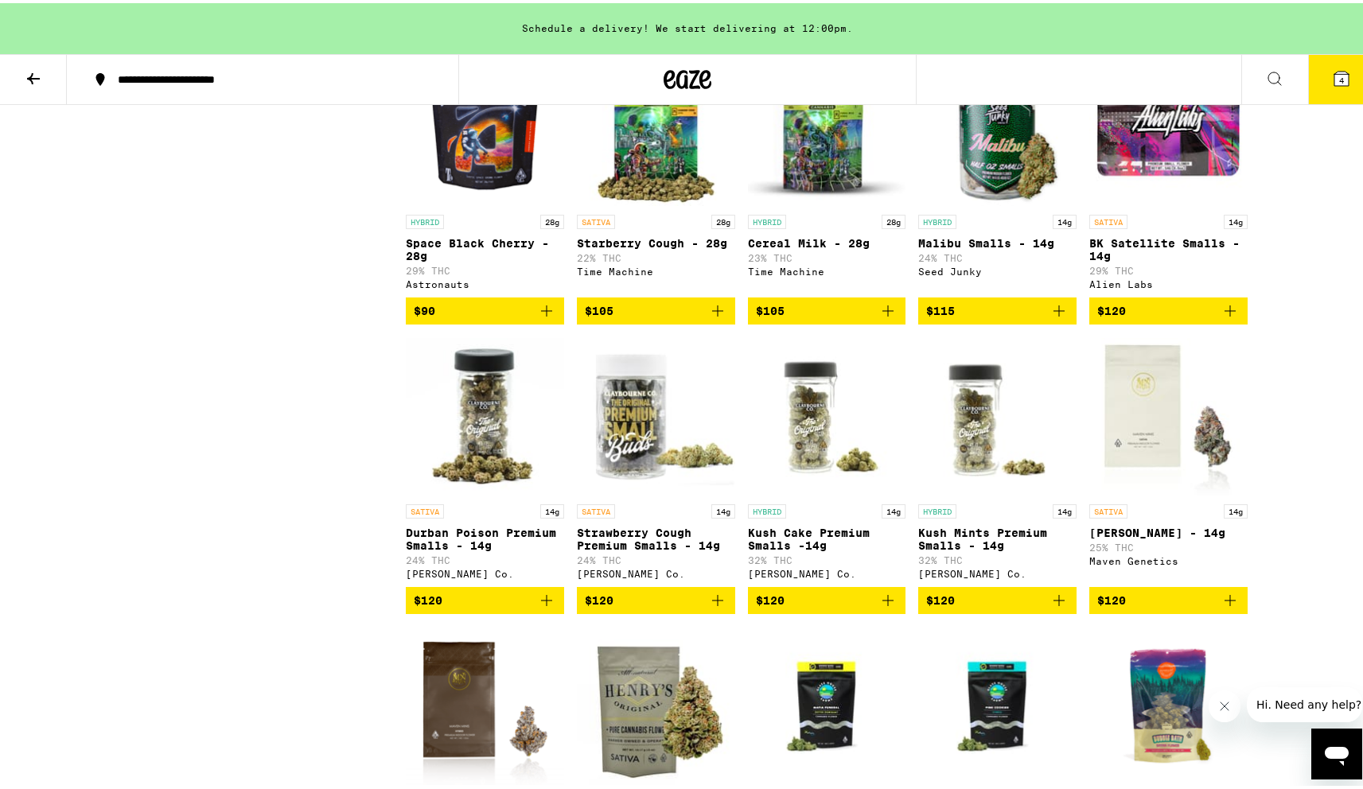
click at [31, 84] on button at bounding box center [33, 77] width 67 height 50
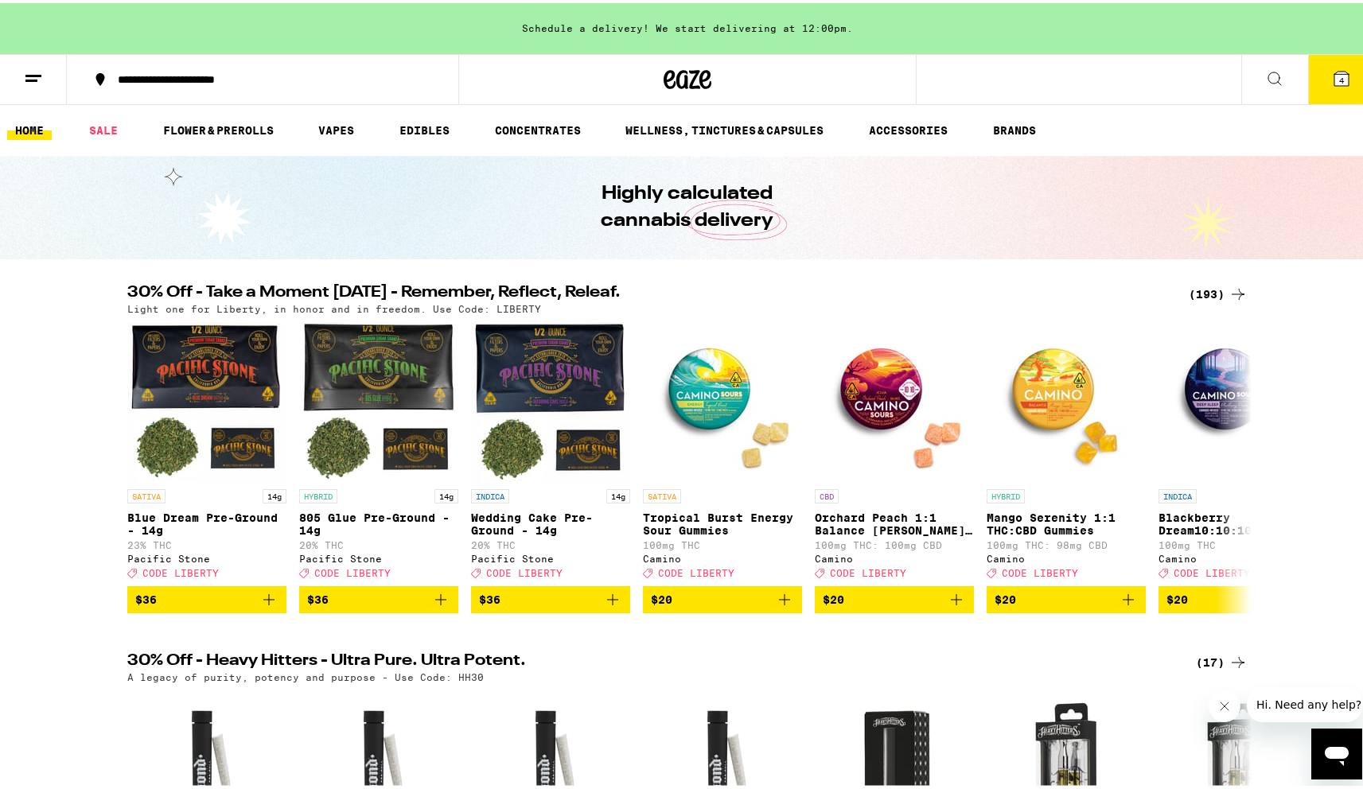
click at [1334, 78] on icon at bounding box center [1341, 75] width 14 height 14
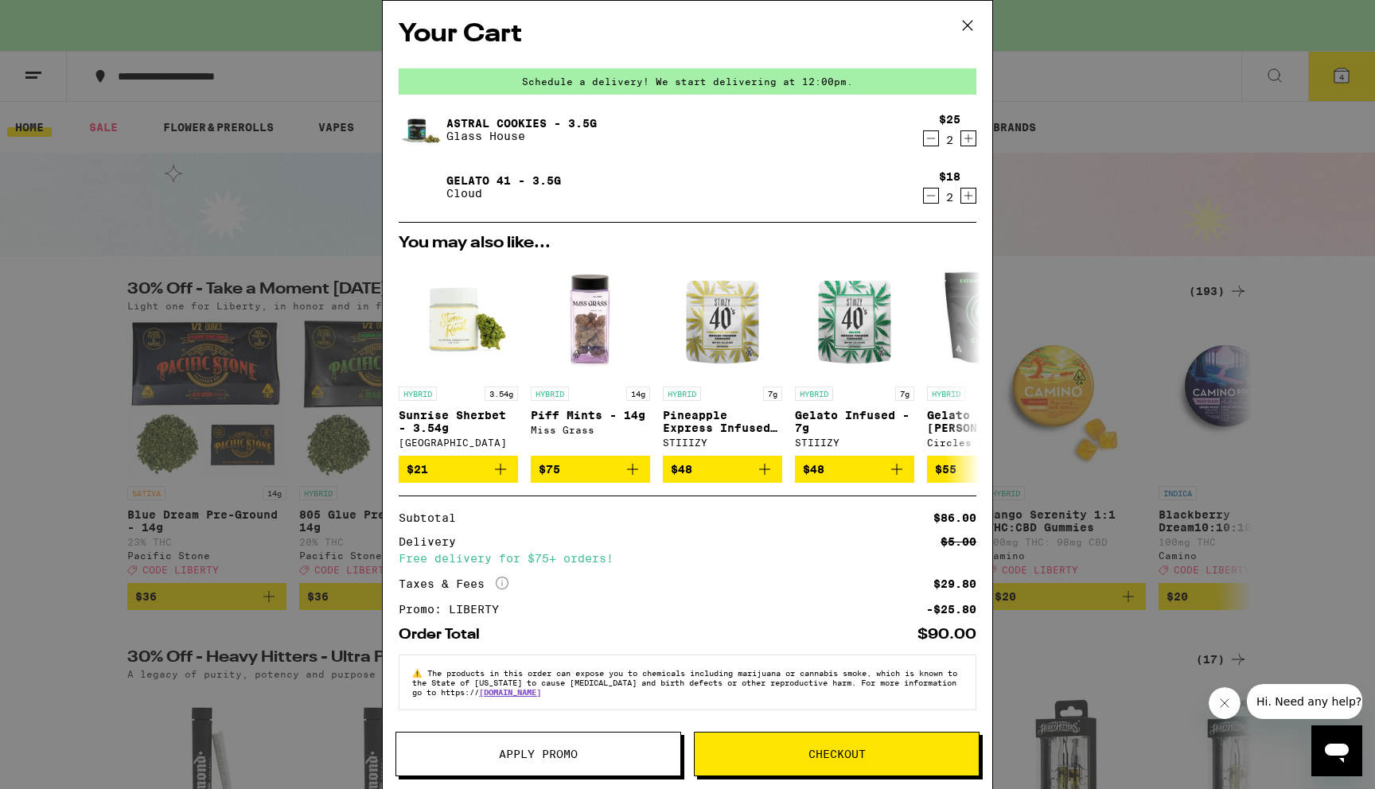
click at [927, 138] on icon "Decrement" at bounding box center [931, 138] width 9 height 0
click at [961, 140] on icon "Increment" at bounding box center [968, 138] width 14 height 19
click at [924, 197] on icon "Decrement" at bounding box center [931, 195] width 14 height 19
click at [964, 197] on icon "Increment" at bounding box center [968, 196] width 9 height 9
click at [830, 765] on button "Checkout" at bounding box center [837, 754] width 286 height 45
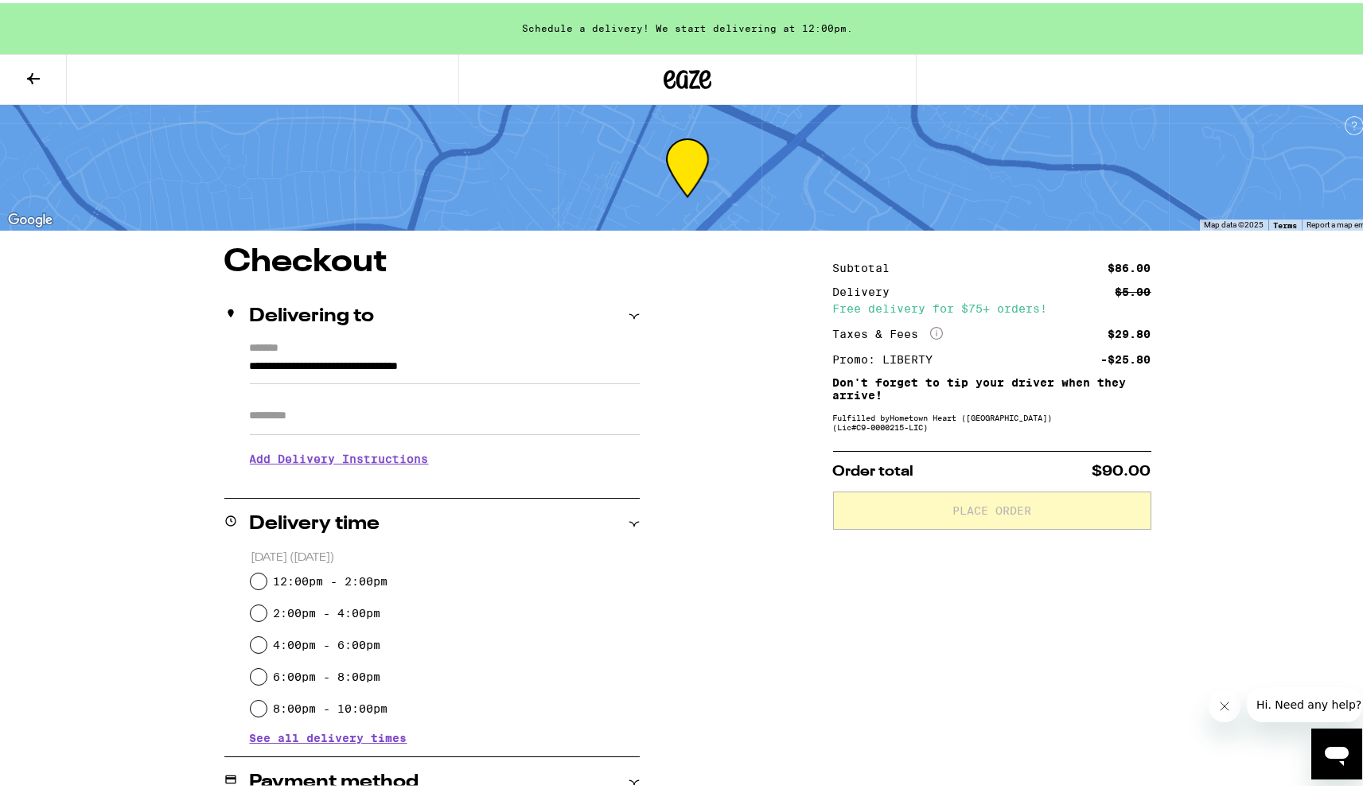
click at [330, 579] on label "12:00pm - 2:00pm" at bounding box center [330, 578] width 115 height 13
click at [267, 579] on input "12:00pm - 2:00pm" at bounding box center [259, 579] width 16 height 16
radio input "true"
click at [286, 416] on input "Apt/Suite" at bounding box center [445, 413] width 390 height 38
type input "**********"
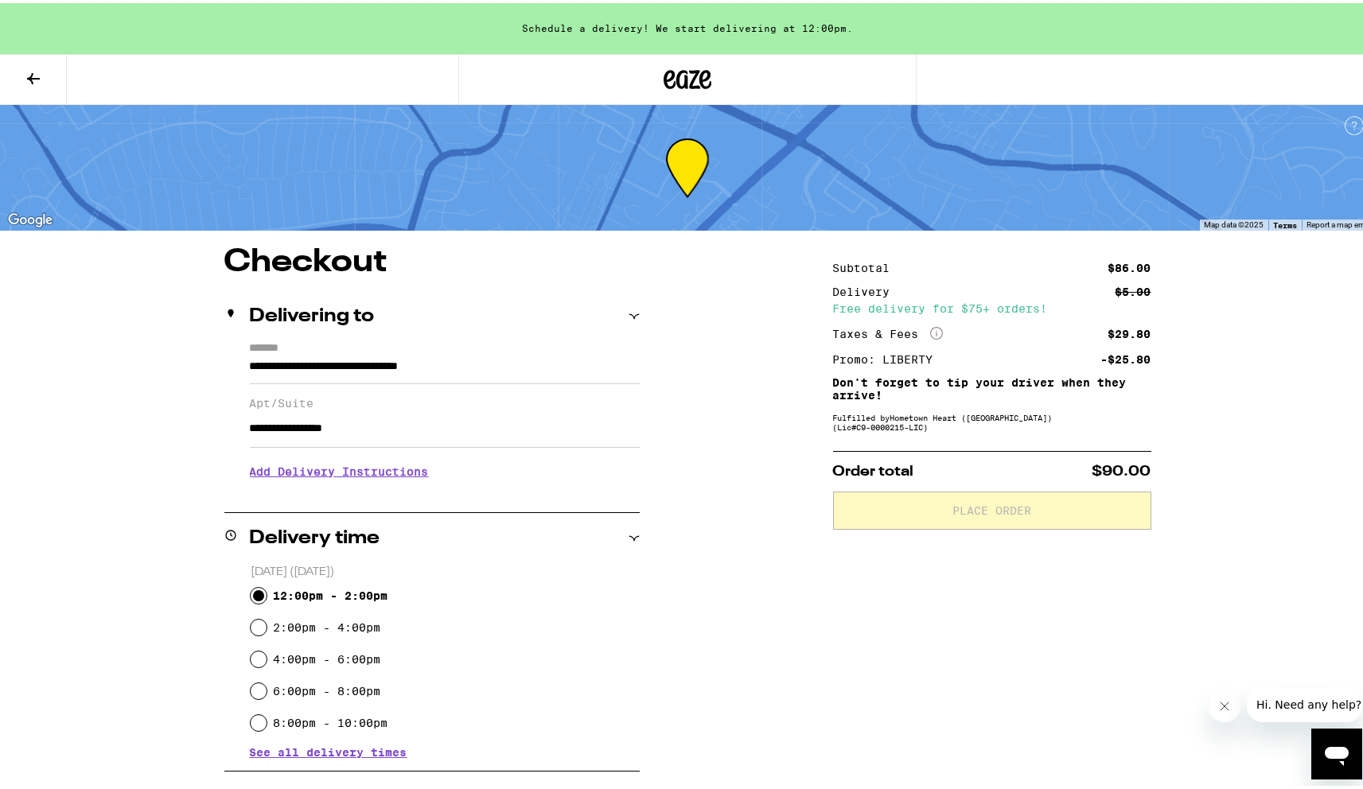
click at [376, 481] on h3 "Add Delivery Instructions" at bounding box center [445, 468] width 390 height 37
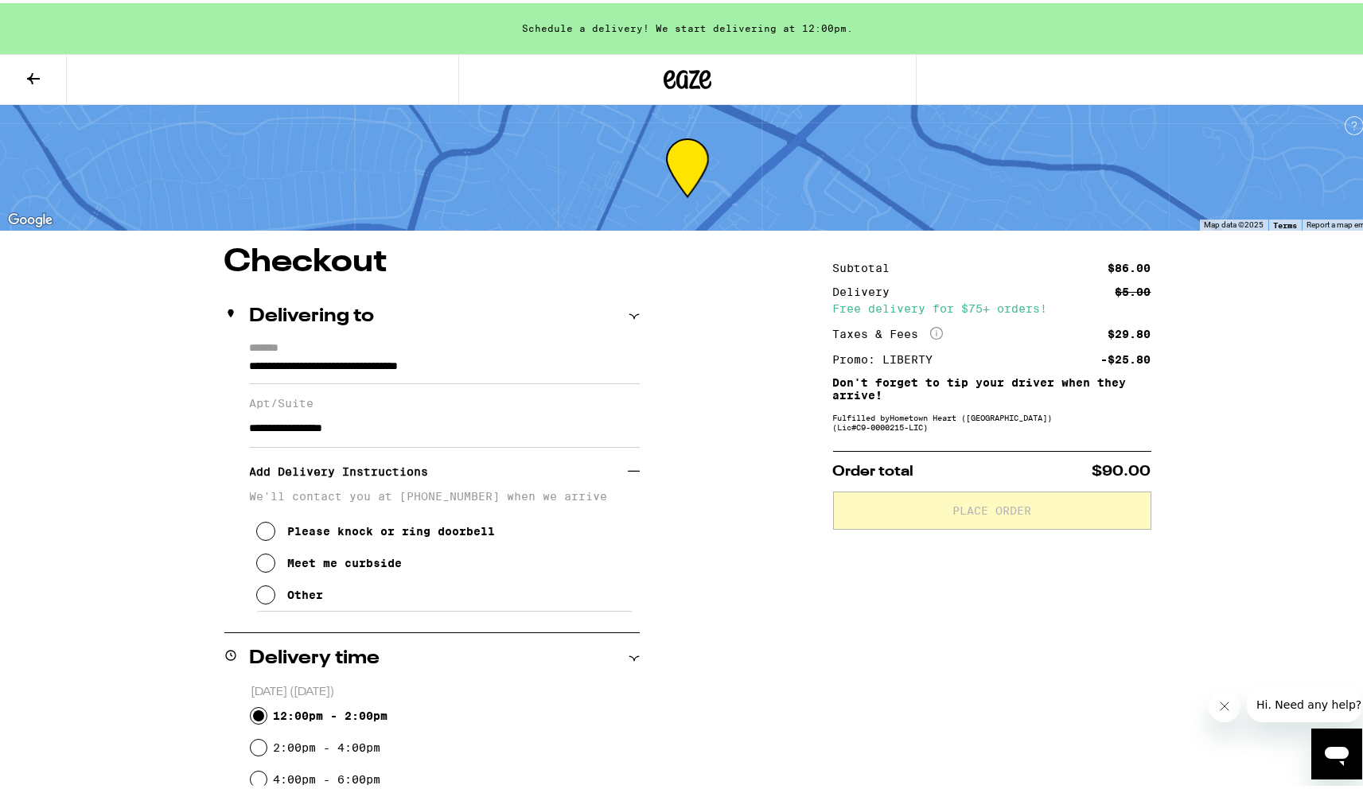
click at [365, 535] on div "Please knock or ring doorbell" at bounding box center [392, 528] width 208 height 13
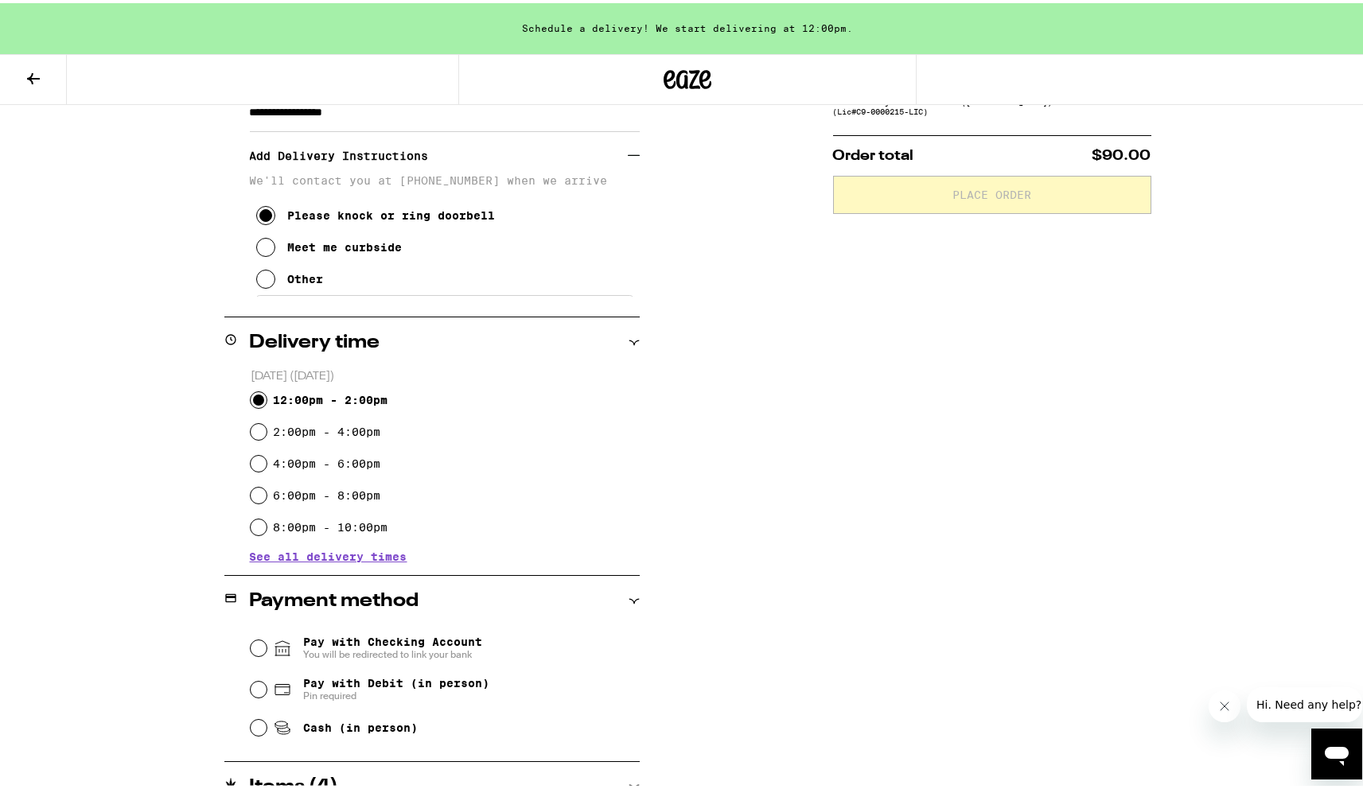
scroll to position [452, 0]
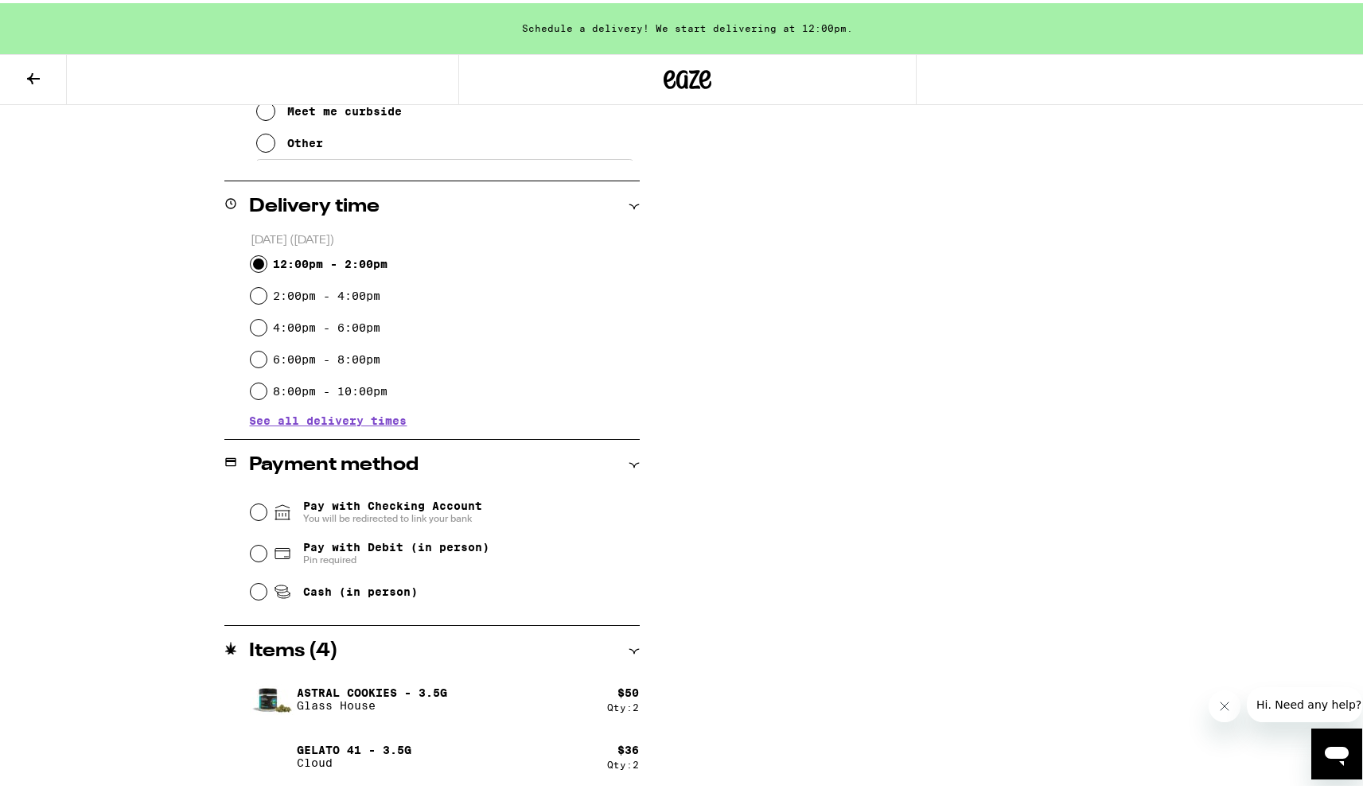
click at [372, 594] on span "Cash (in person)" at bounding box center [360, 588] width 115 height 13
click at [267, 594] on input "Cash (in person)" at bounding box center [259, 589] width 16 height 16
radio input "true"
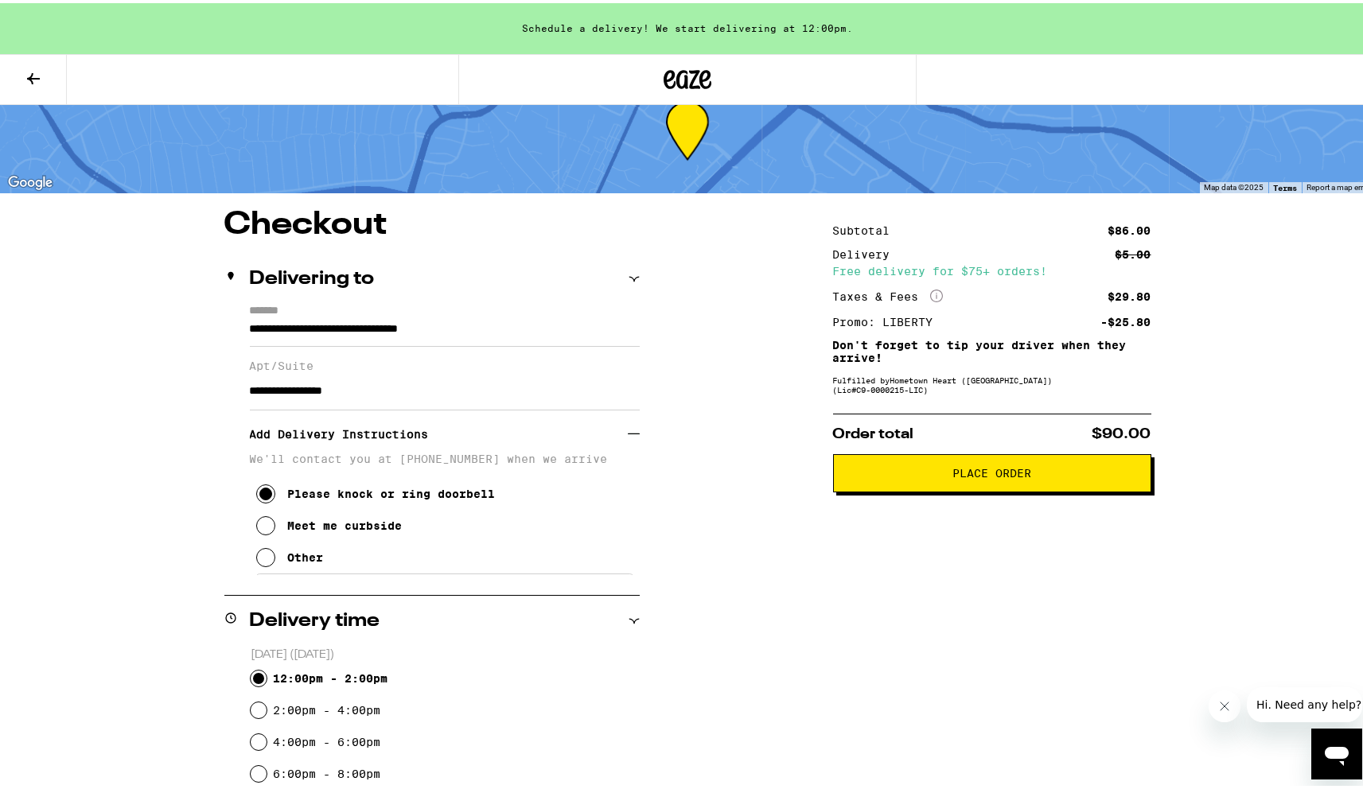
scroll to position [0, 0]
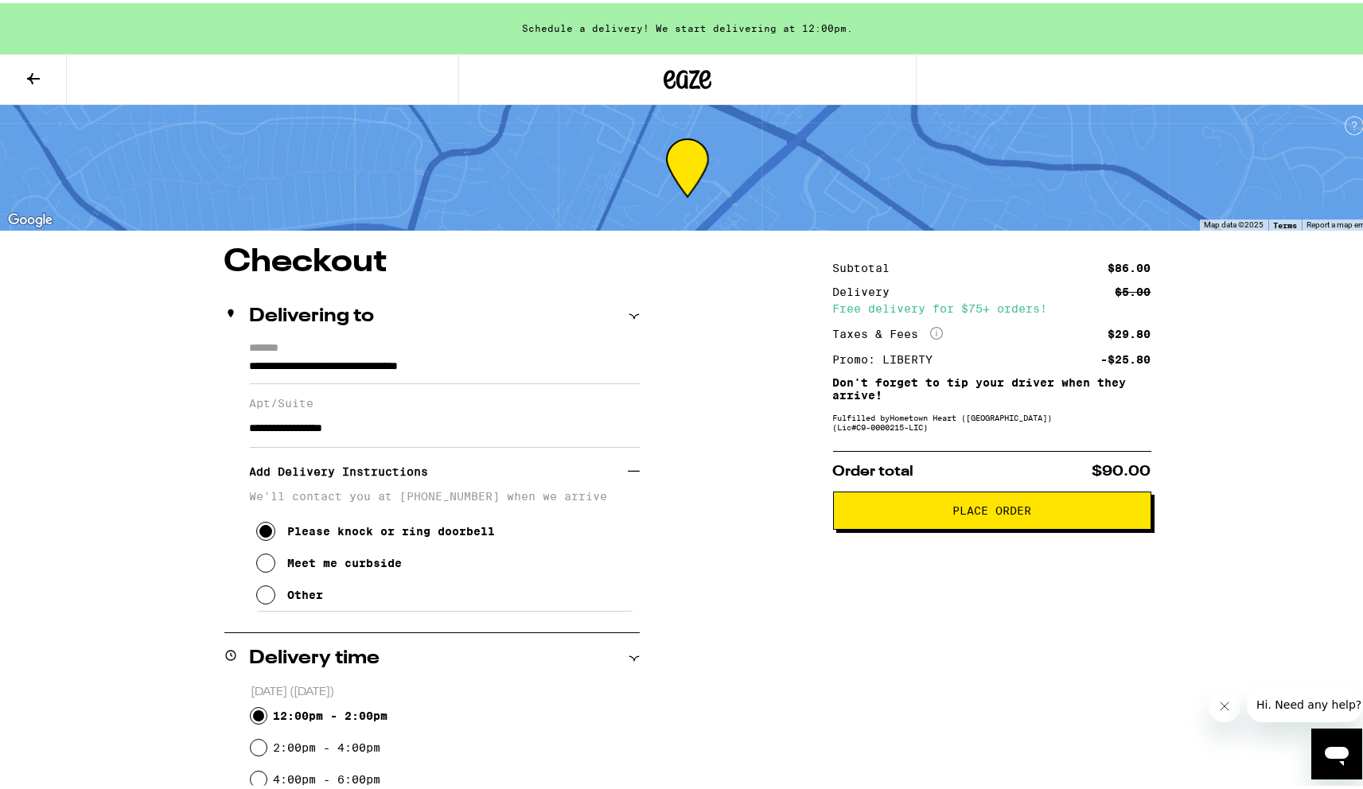
click at [958, 522] on button "Place Order" at bounding box center [992, 508] width 318 height 38
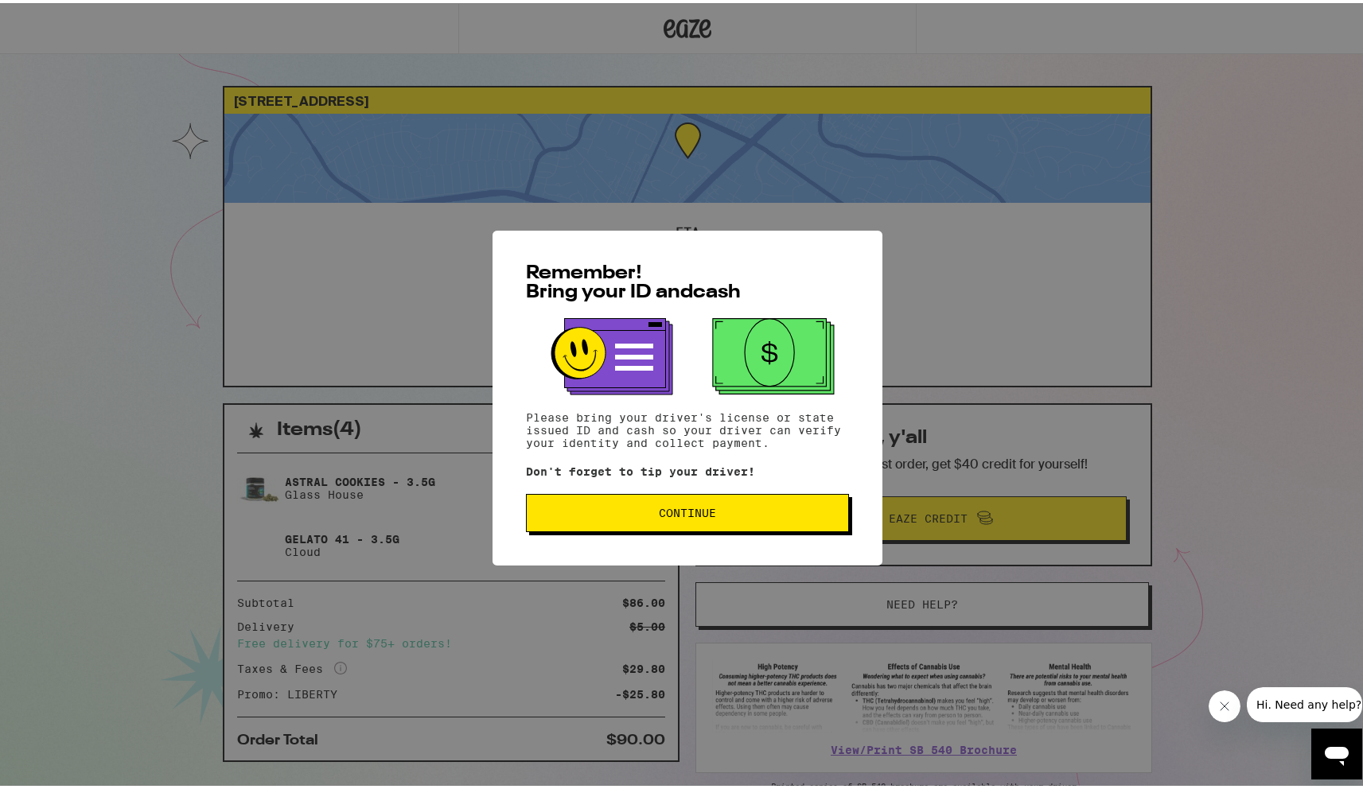
click at [763, 502] on button "Continue" at bounding box center [687, 510] width 323 height 38
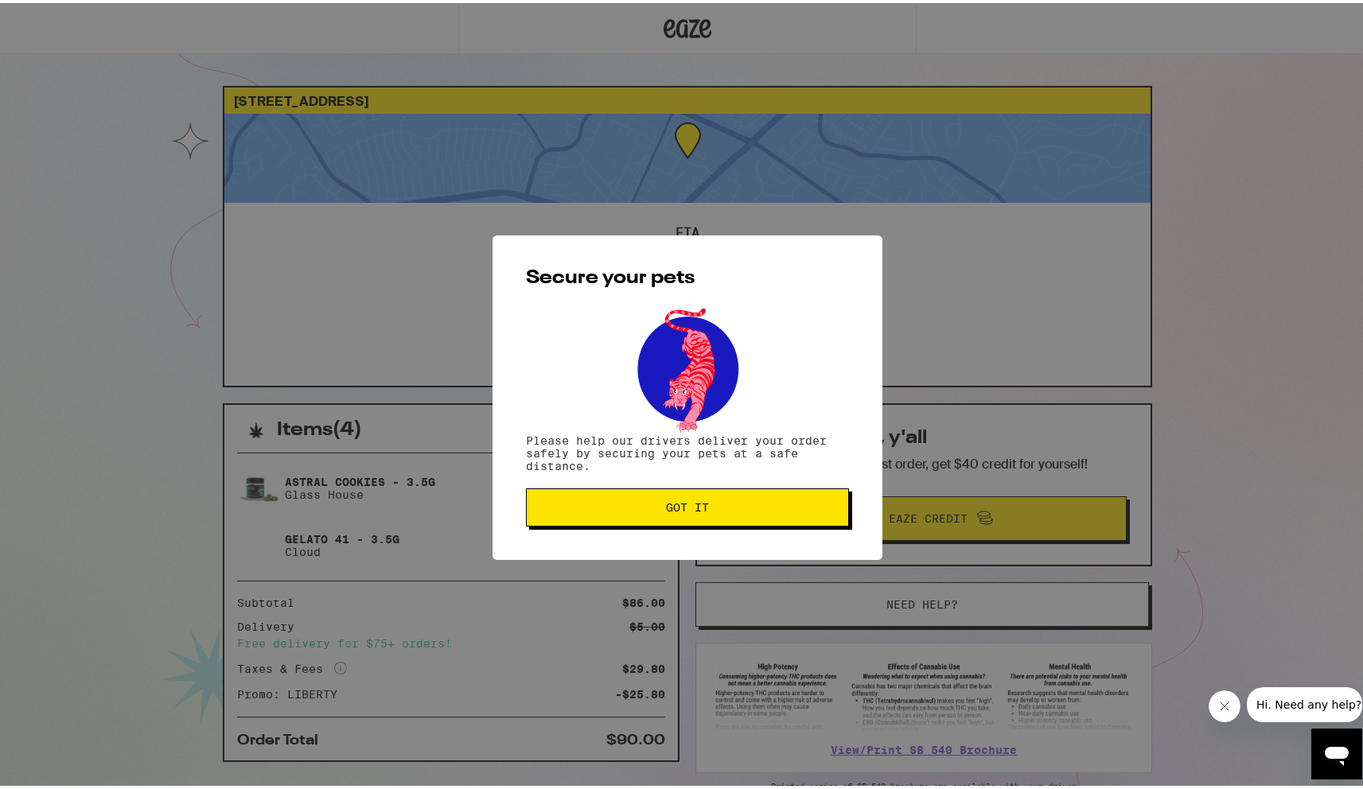
click at [762, 503] on span "Got it" at bounding box center [688, 504] width 296 height 11
